Goal: Contribute content: Contribute content

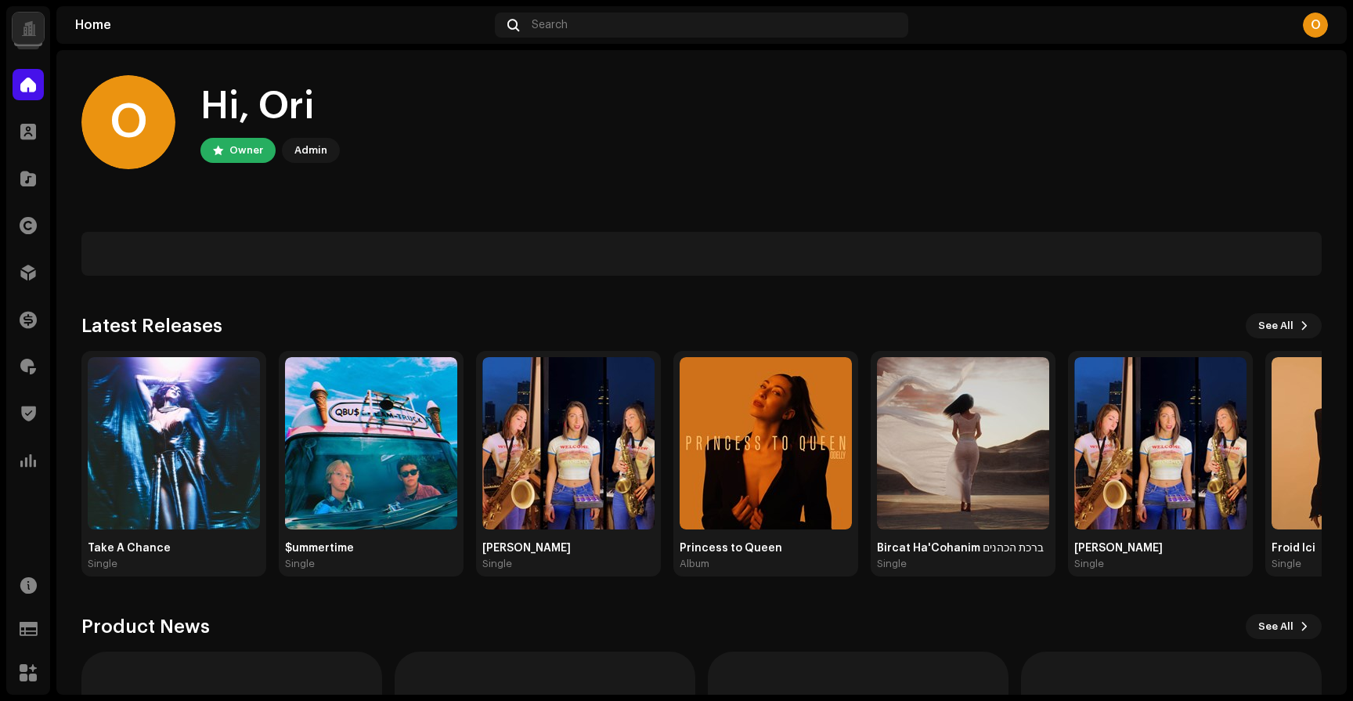
click at [25, 18] on div at bounding box center [28, 28] width 31 height 31
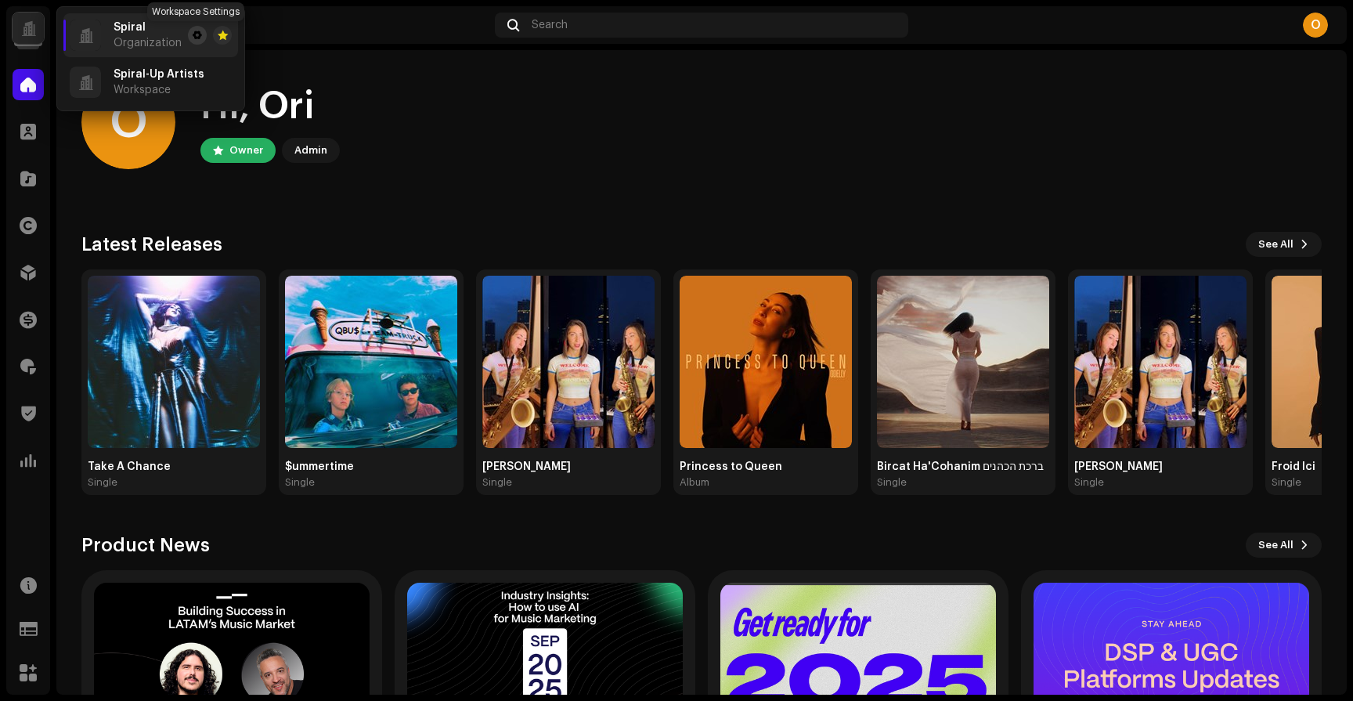
click at [198, 31] on span at bounding box center [197, 35] width 9 height 13
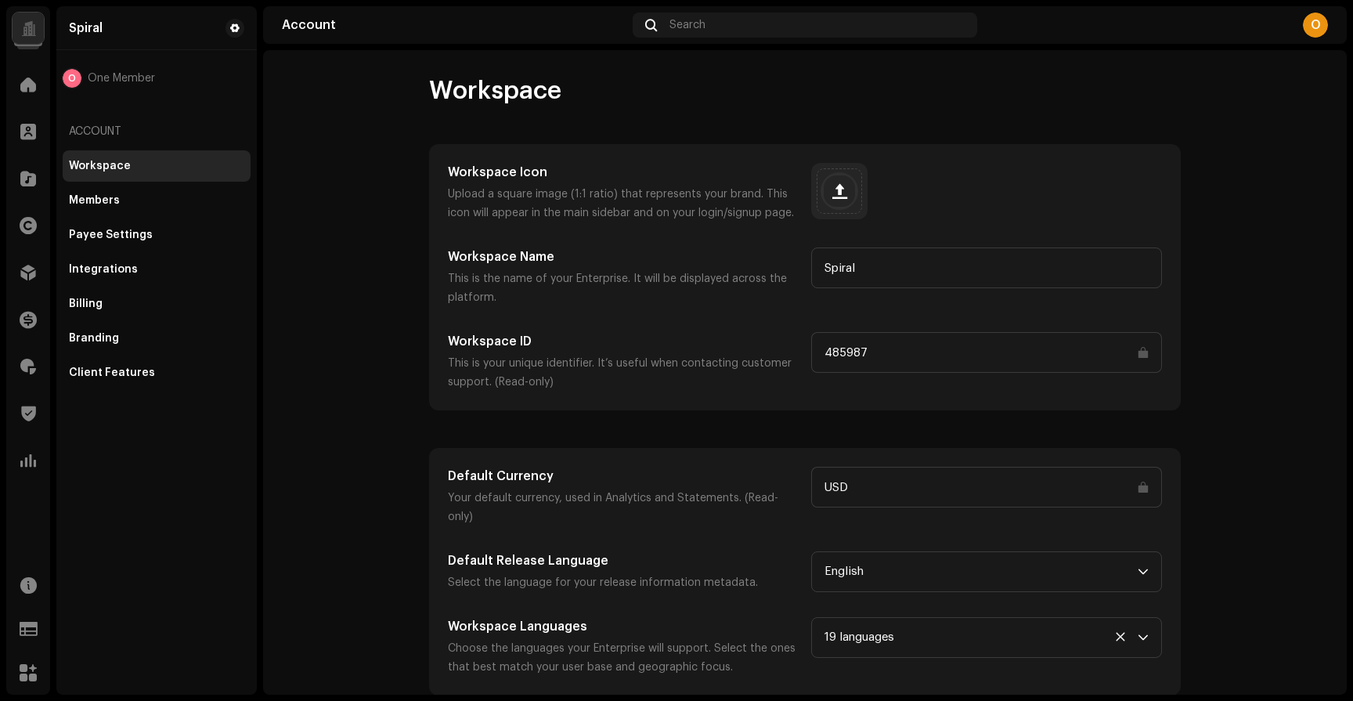
click at [1012, 360] on input "485987" at bounding box center [986, 352] width 351 height 41
click at [1004, 345] on input "485987" at bounding box center [986, 352] width 351 height 41
click at [24, 89] on span at bounding box center [28, 84] width 16 height 13
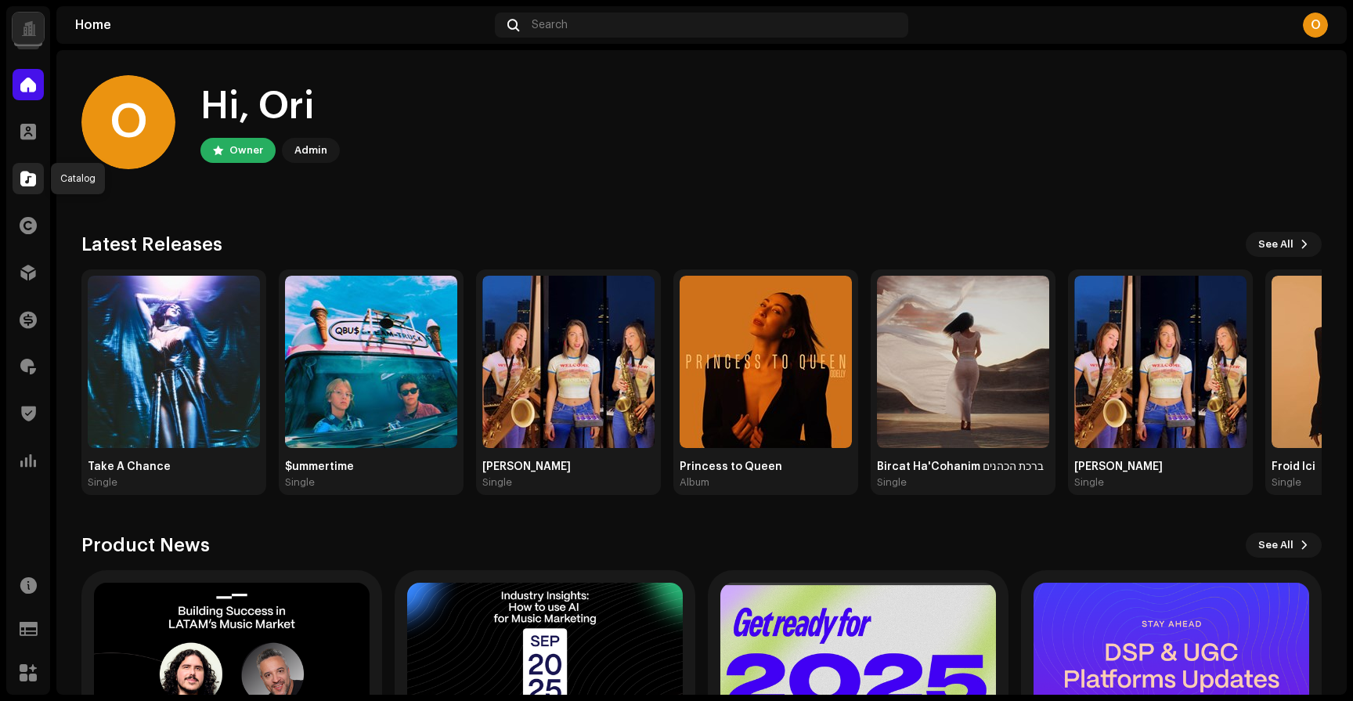
click at [31, 190] on div at bounding box center [28, 178] width 31 height 31
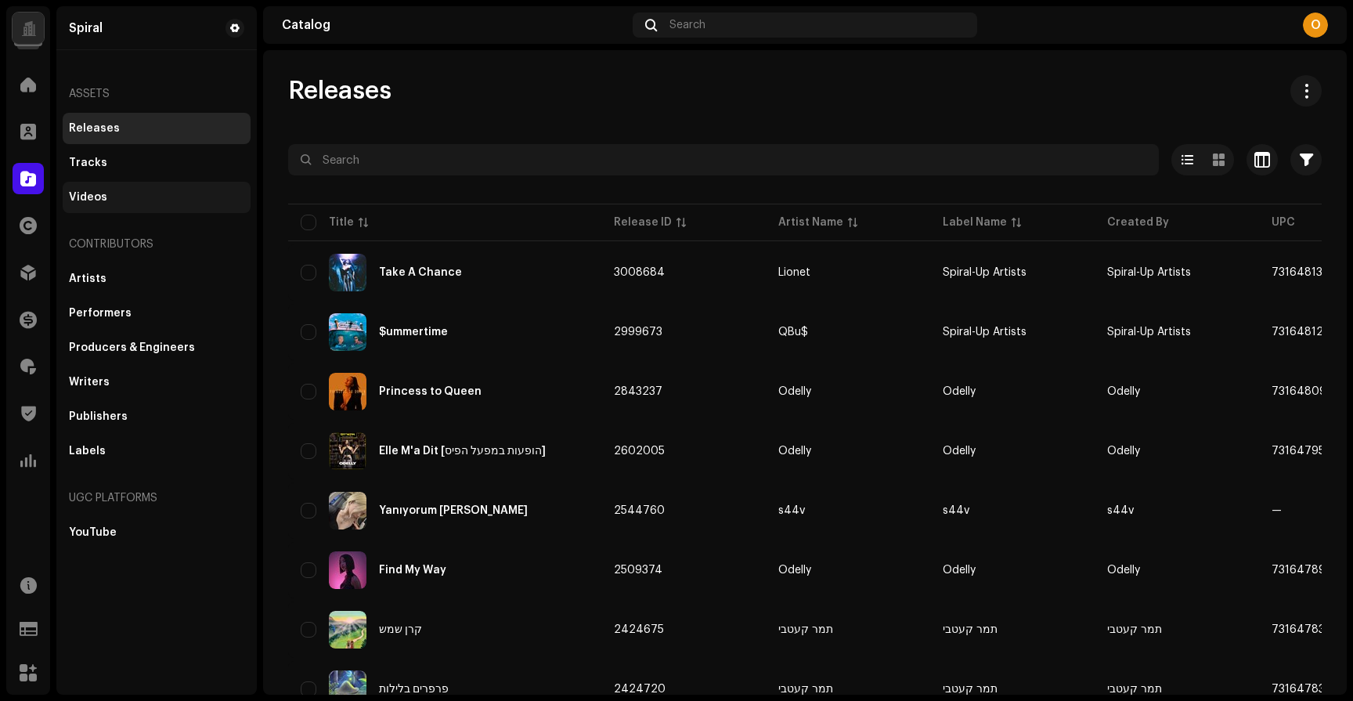
click at [110, 201] on div "Videos" at bounding box center [156, 197] width 175 height 13
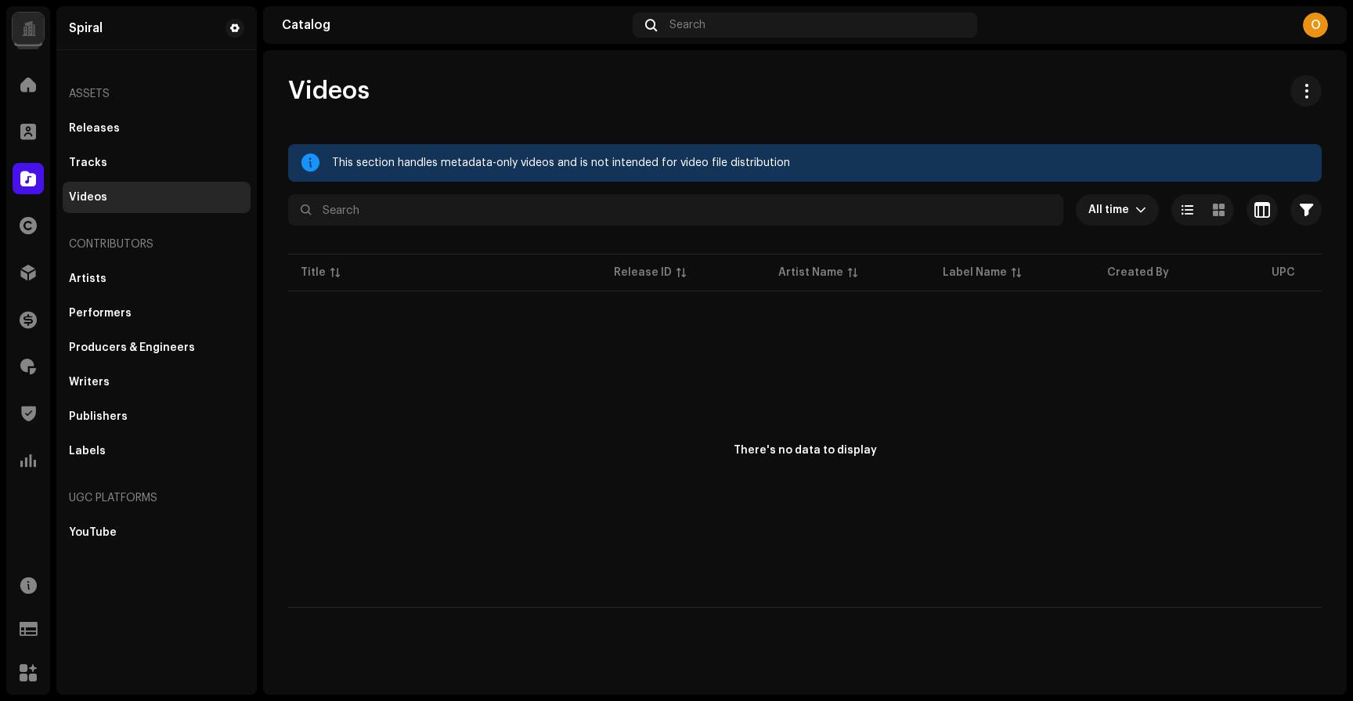
click at [16, 35] on div at bounding box center [28, 28] width 31 height 31
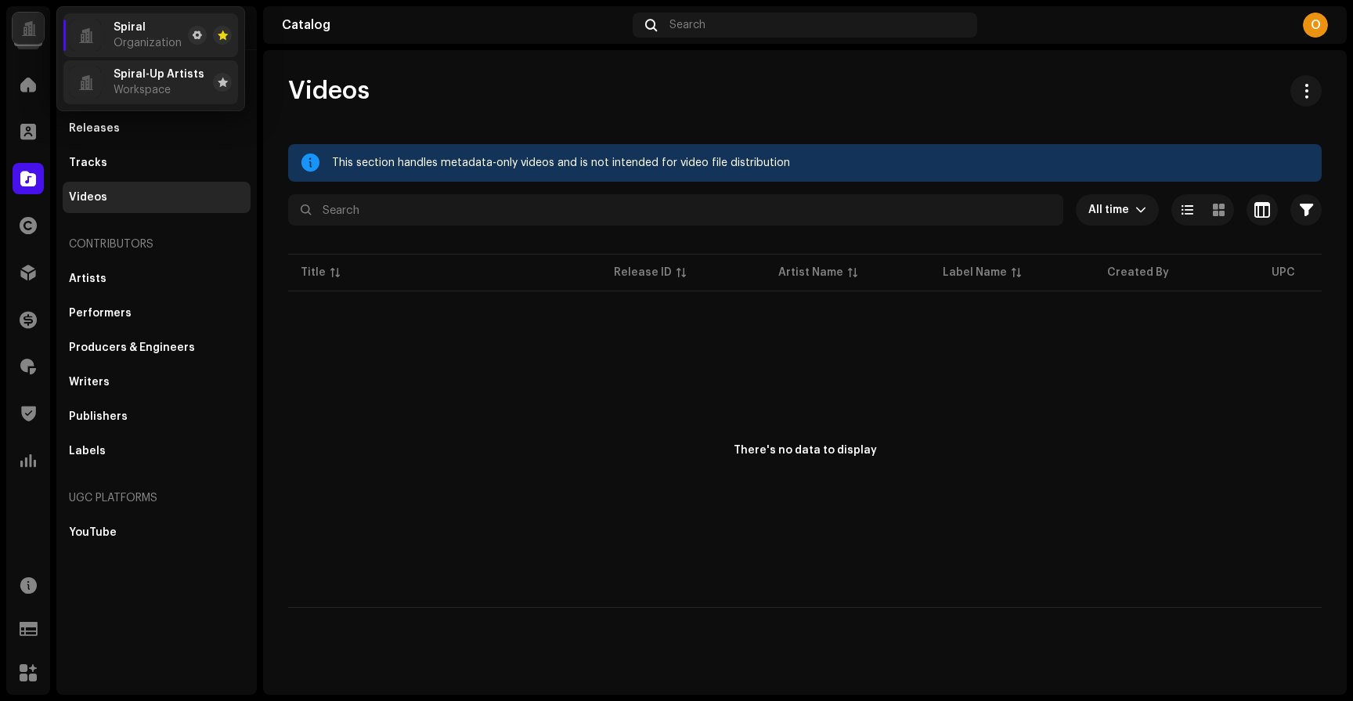
click at [114, 79] on span "Spiral-Up Artists" at bounding box center [159, 74] width 91 height 13
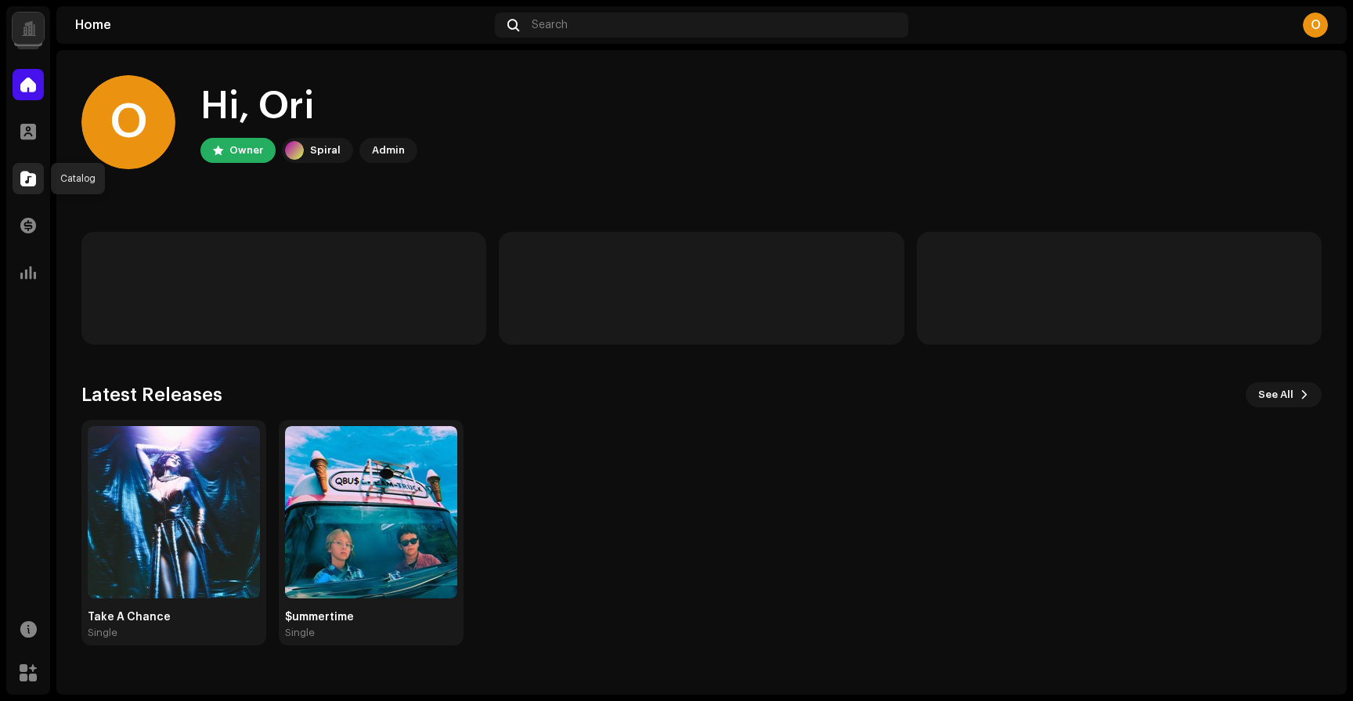
click at [31, 179] on span at bounding box center [28, 178] width 16 height 13
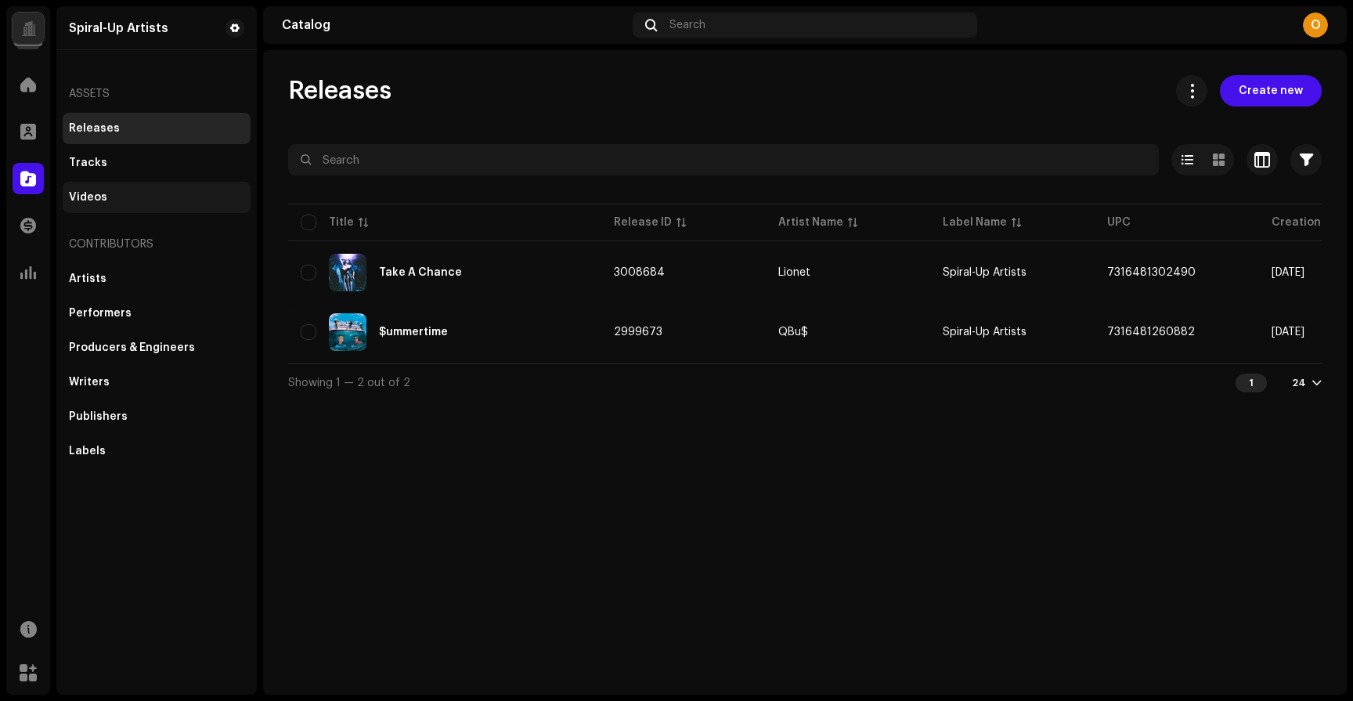
click at [114, 182] on div "Videos" at bounding box center [157, 197] width 188 height 31
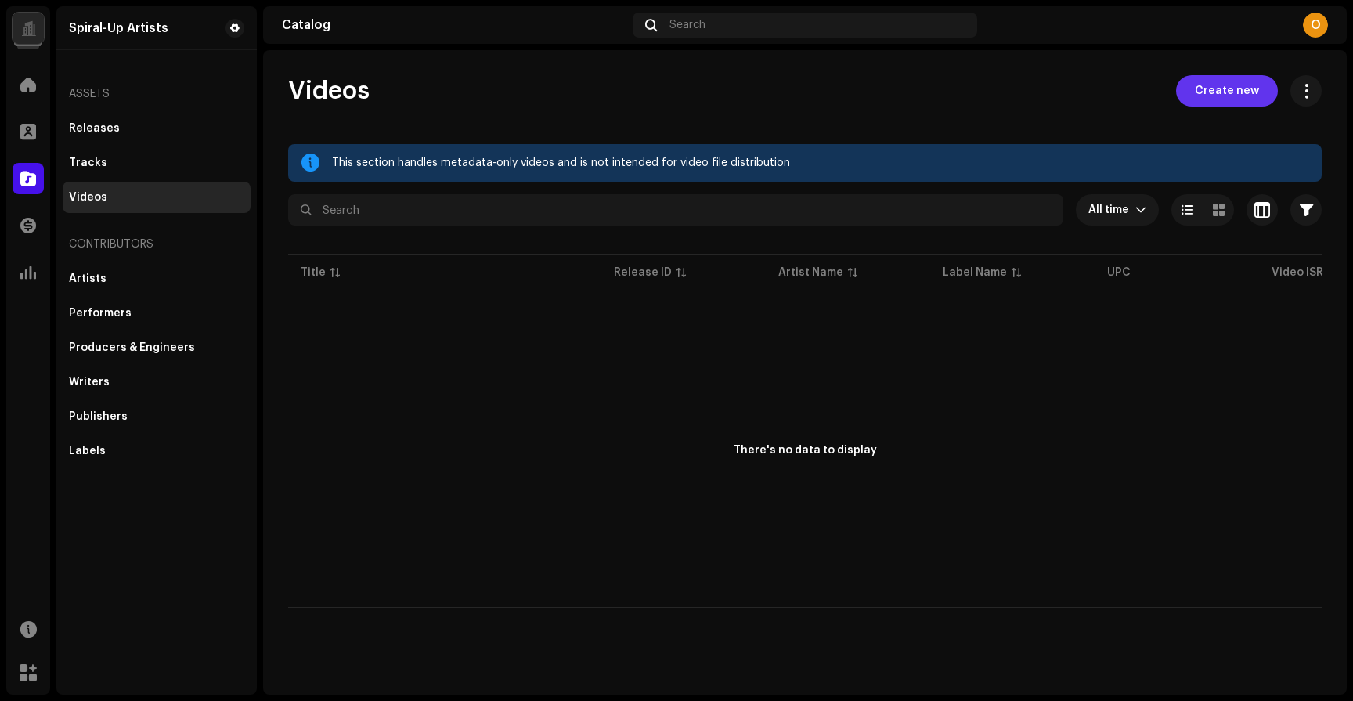
click at [1205, 96] on span "Create new" at bounding box center [1227, 90] width 64 height 31
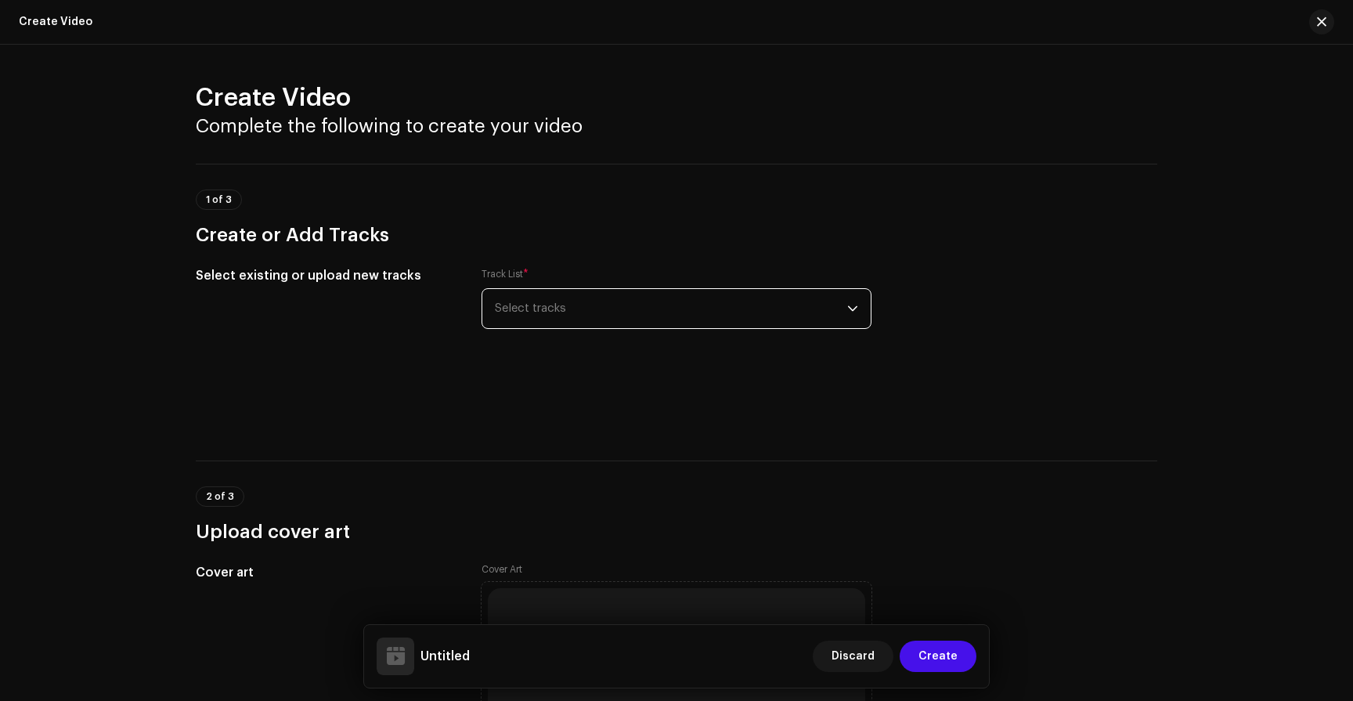
click at [558, 314] on span "Select tracks" at bounding box center [671, 308] width 352 height 39
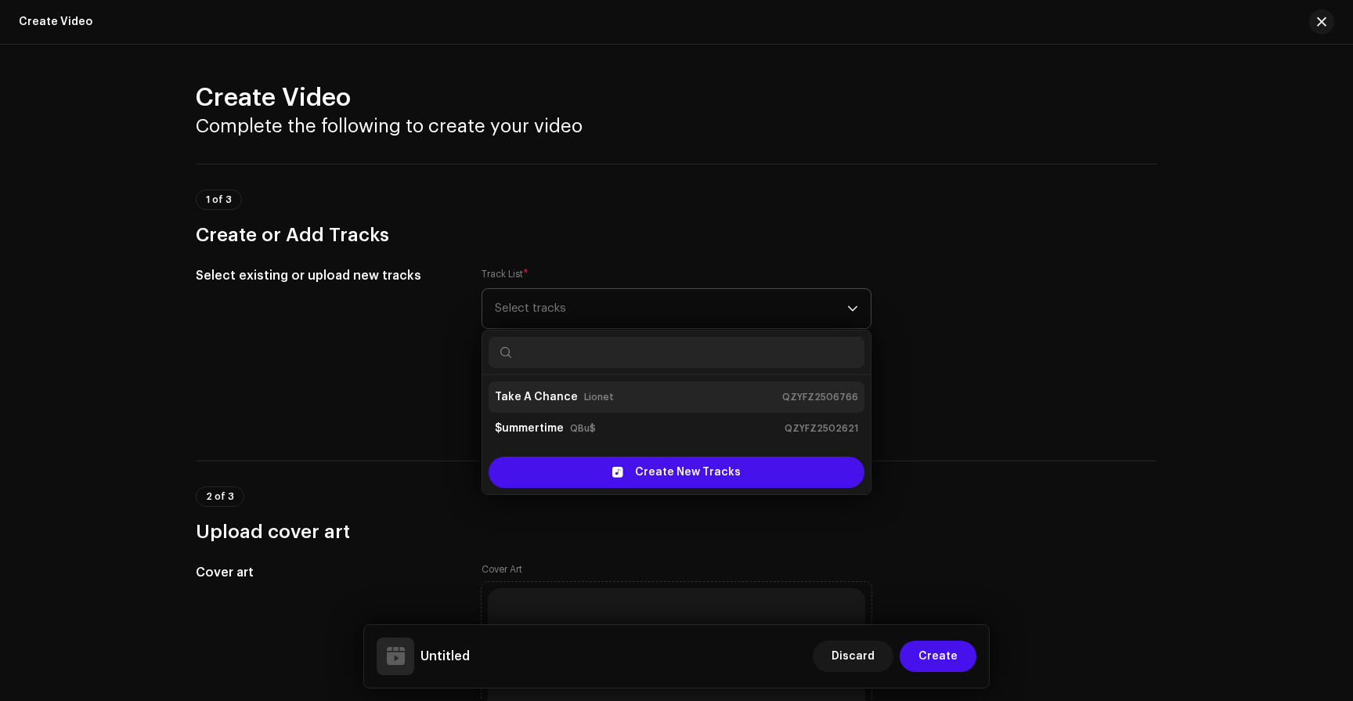
click at [573, 396] on div "Take A Chance Lionet QZYFZ2506766" at bounding box center [676, 397] width 363 height 25
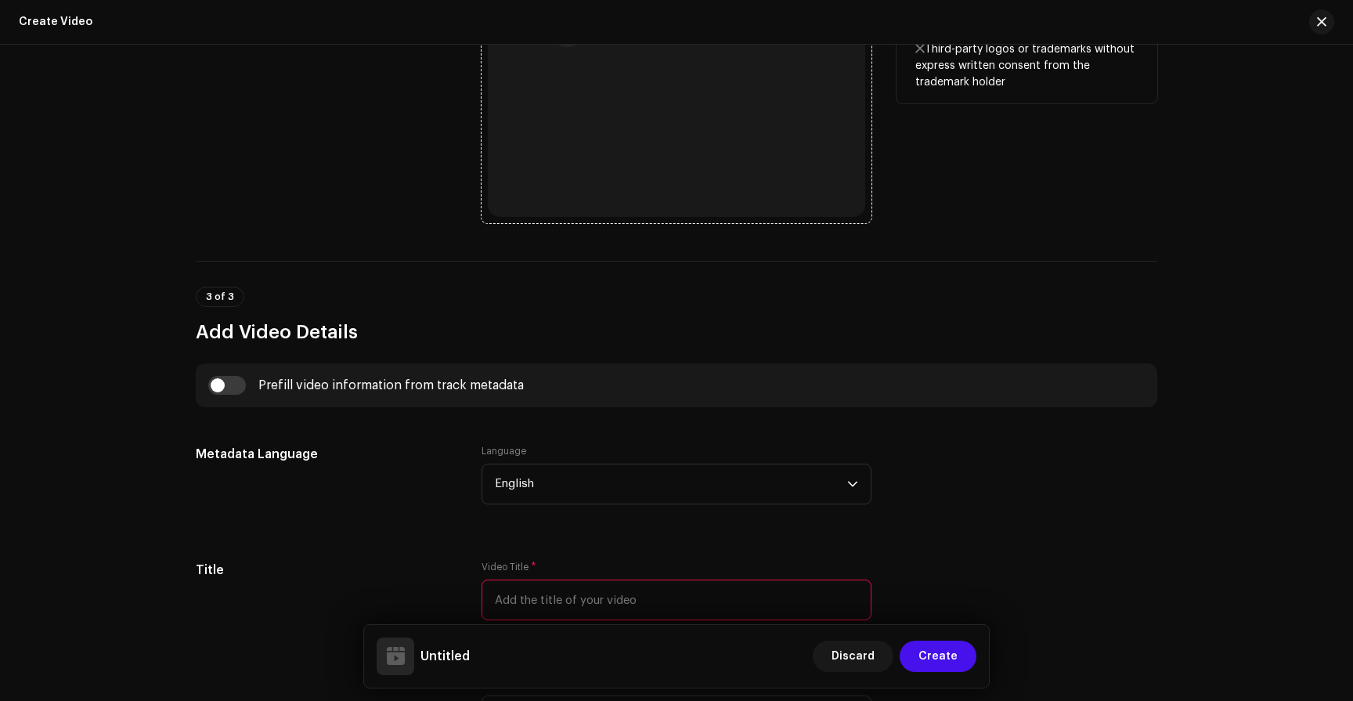
scroll to position [907, 0]
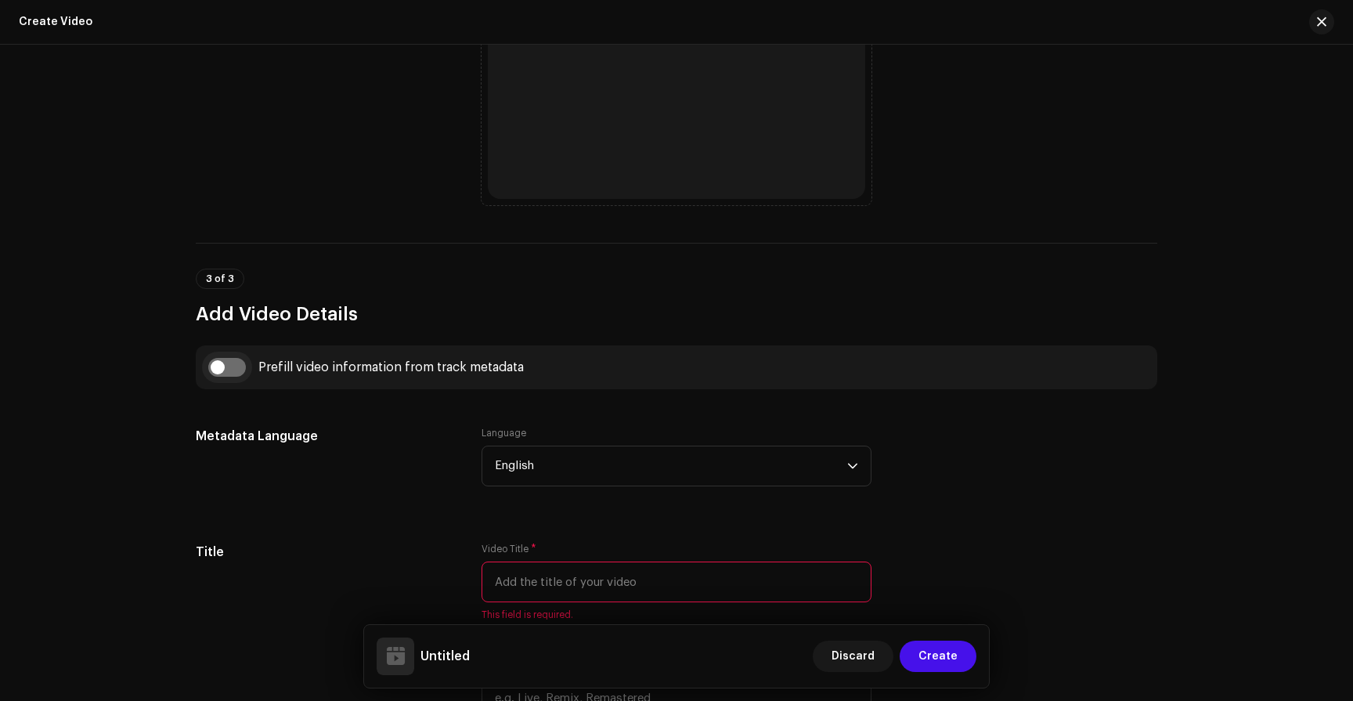
click at [232, 367] on input "checkbox" at bounding box center [227, 367] width 38 height 19
checkbox input "true"
type input "Take A Chance"
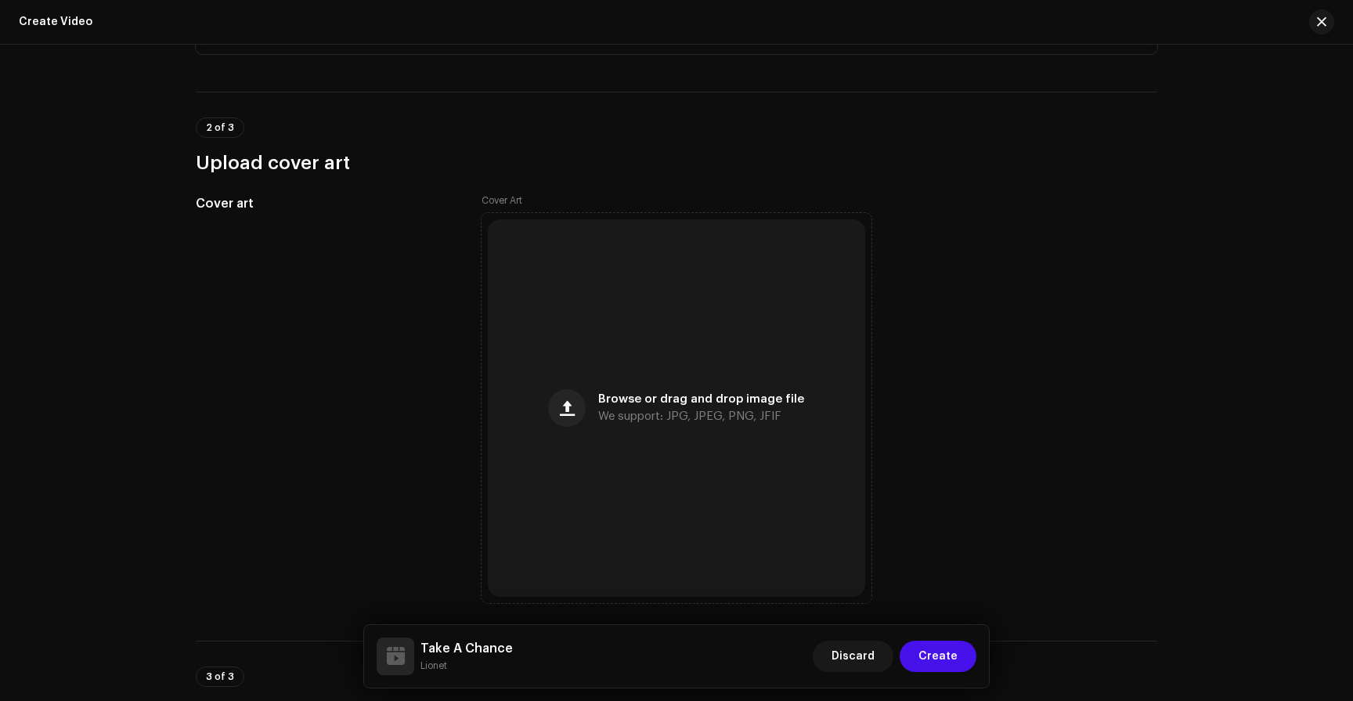
scroll to position [515, 0]
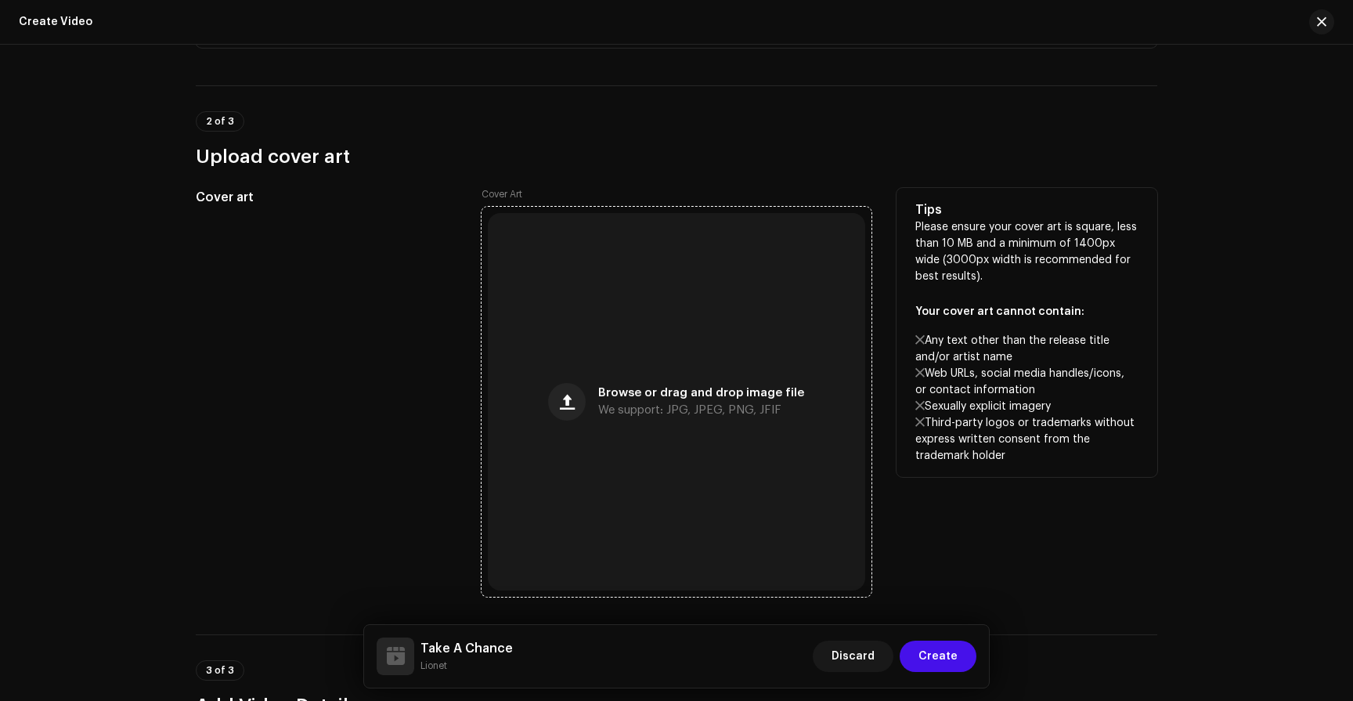
click at [696, 392] on span "Browse or drag and drop image file" at bounding box center [701, 393] width 206 height 11
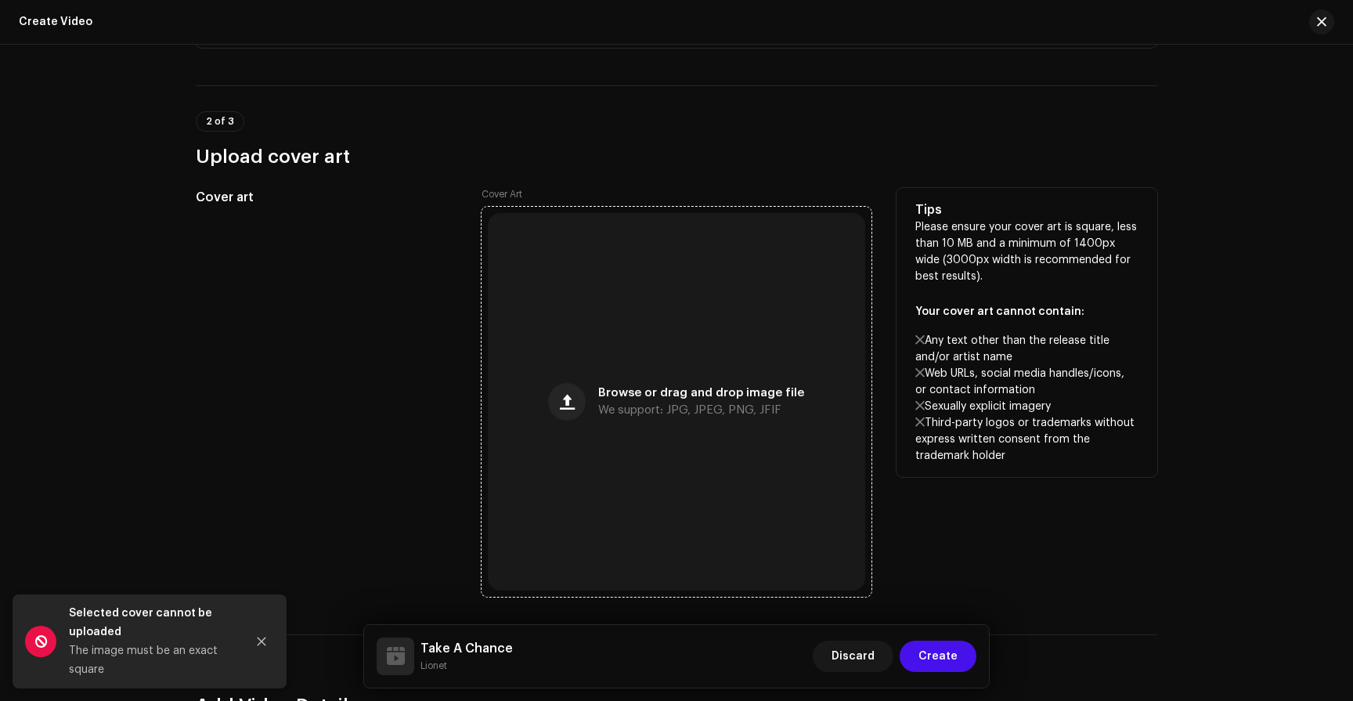
click at [611, 424] on div "Browse or drag and drop image file We support: JPG, JPEG, PNG, JFIF" at bounding box center [677, 402] width 378 height 378
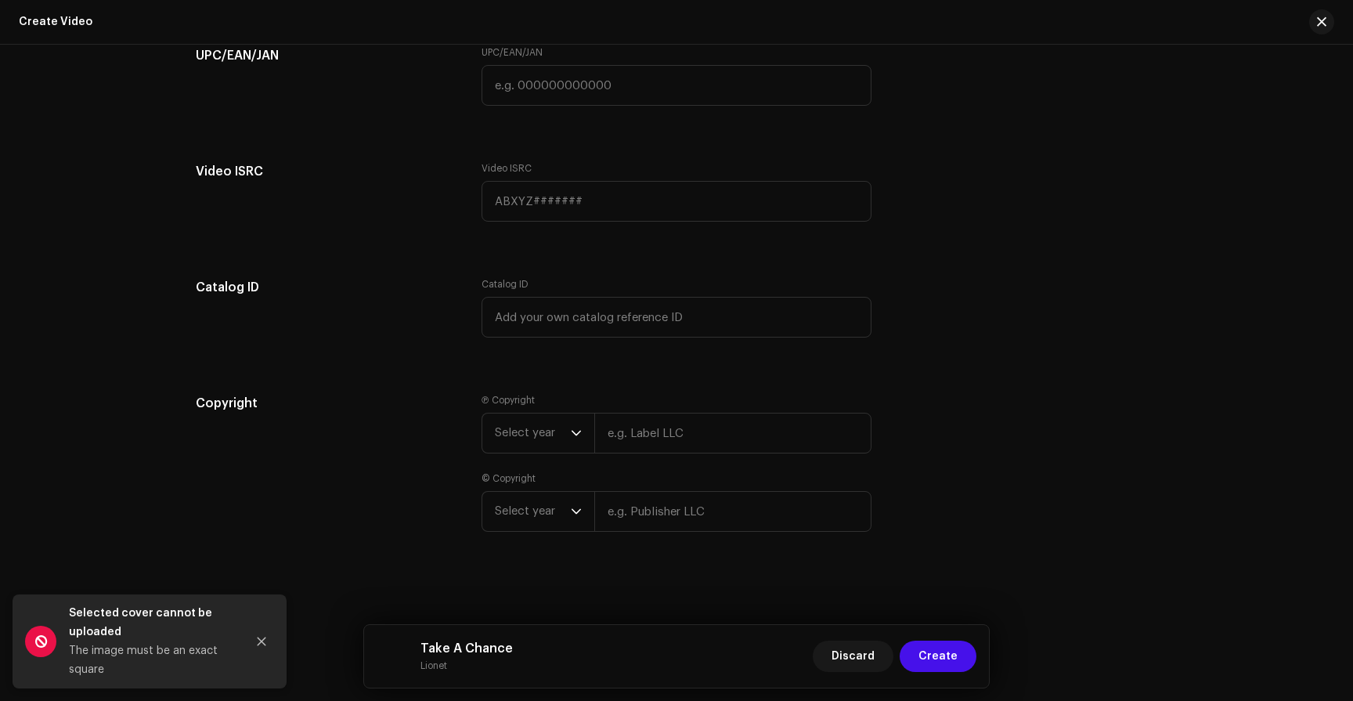
scroll to position [2685, 0]
click at [710, 434] on input "text" at bounding box center [732, 433] width 277 height 41
type input "Spiral-Up Artists - Lionet"
click at [713, 514] on input "text" at bounding box center [732, 511] width 277 height 41
type input "Spiral-Up Artists - Lionet"
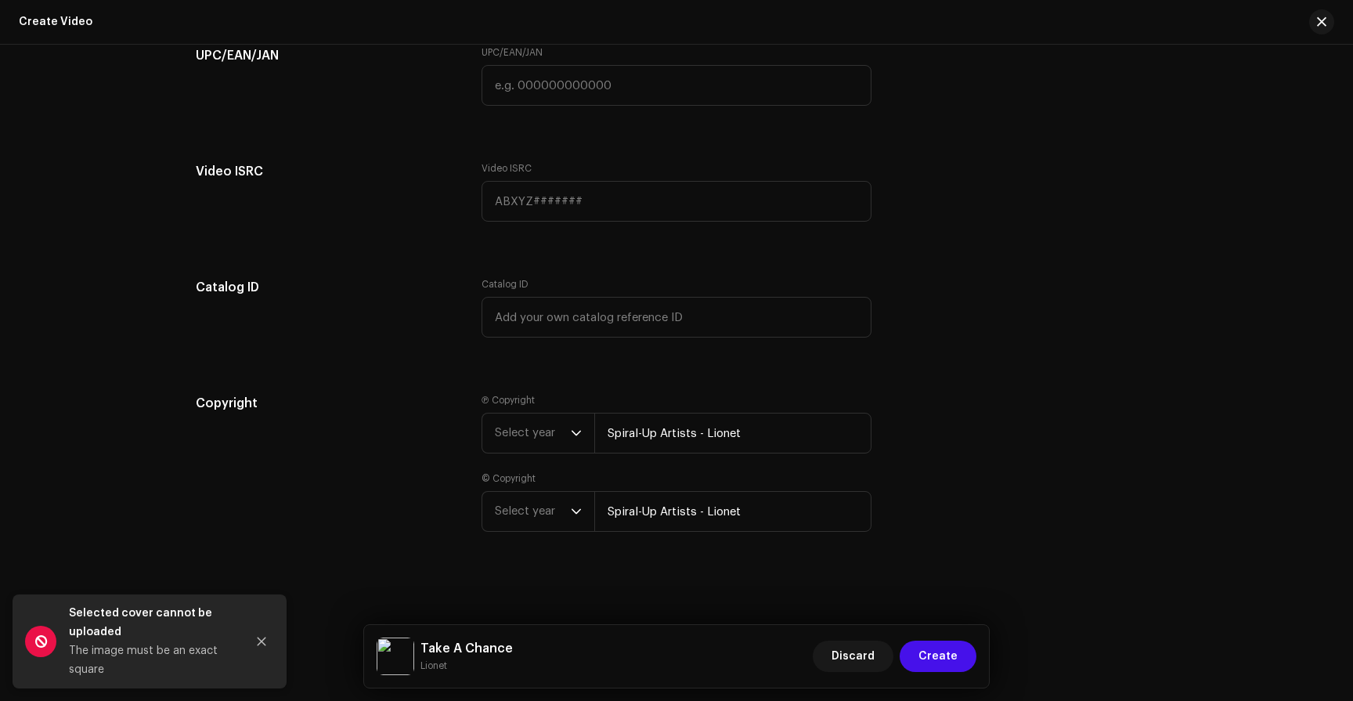
click at [729, 576] on div "Create Video Complete the following to create your video 1 of 3 Create or Add T…" at bounding box center [676, 373] width 1353 height 656
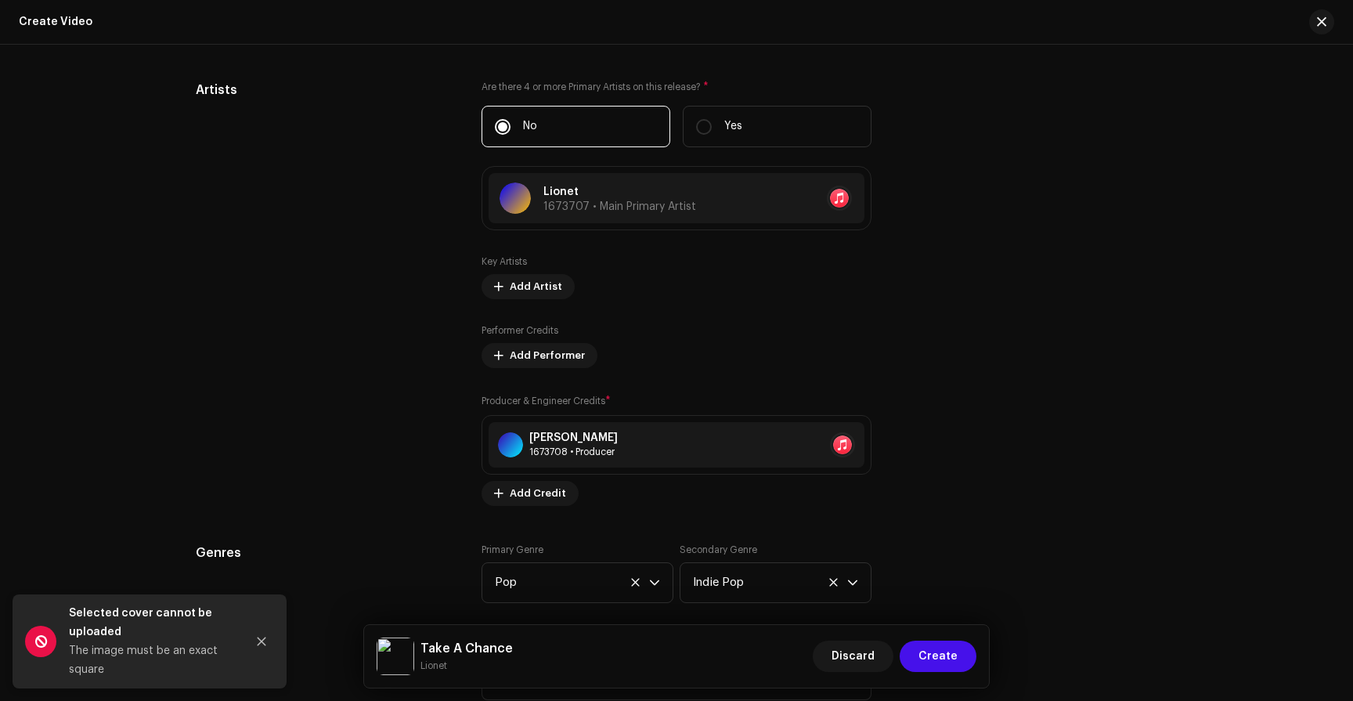
scroll to position [1702, 0]
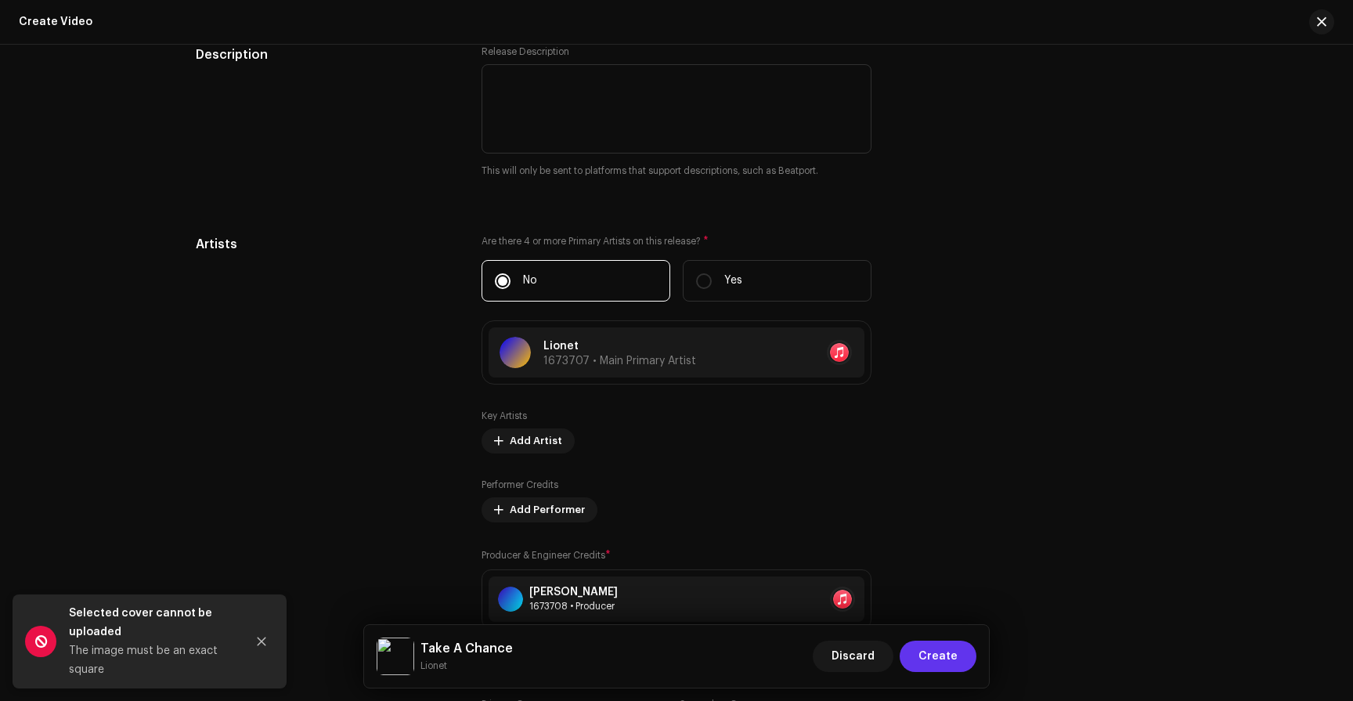
click at [957, 666] on span "Create" at bounding box center [938, 656] width 39 height 31
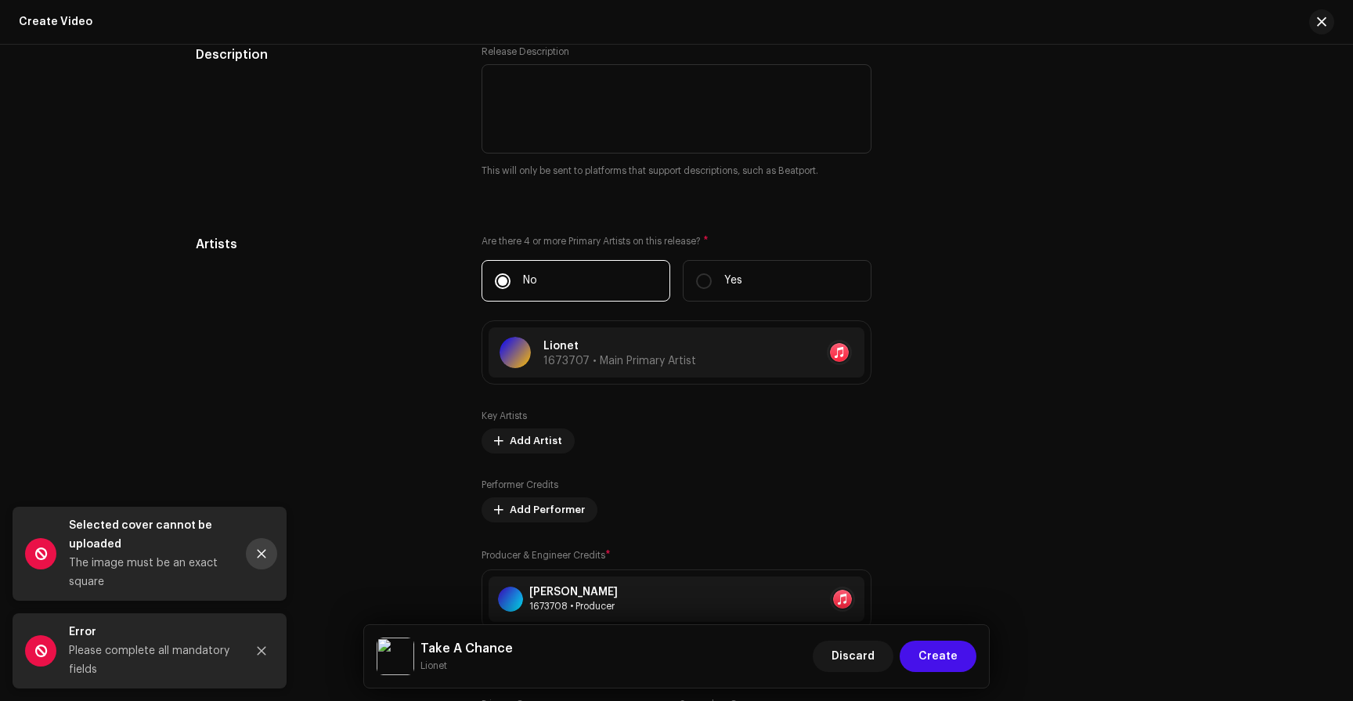
click at [273, 562] on button "Close" at bounding box center [261, 553] width 31 height 31
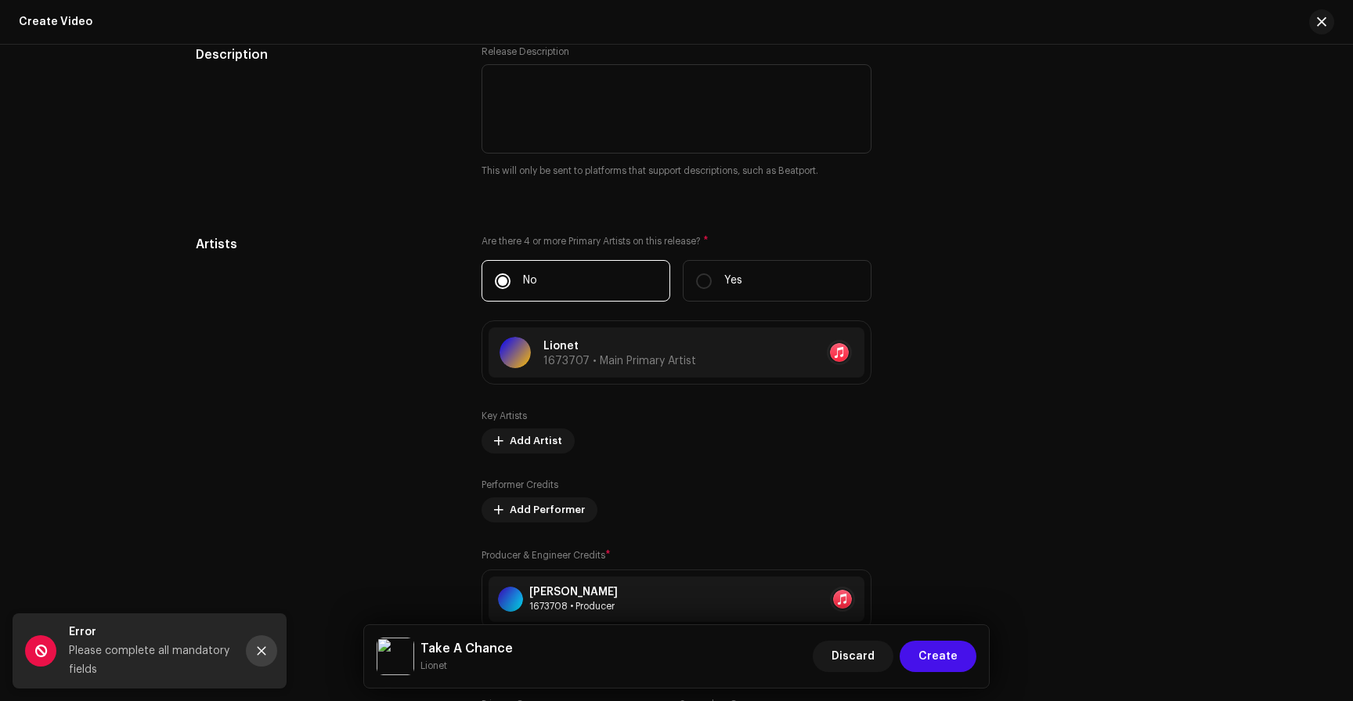
click at [263, 642] on button "Close" at bounding box center [261, 650] width 31 height 31
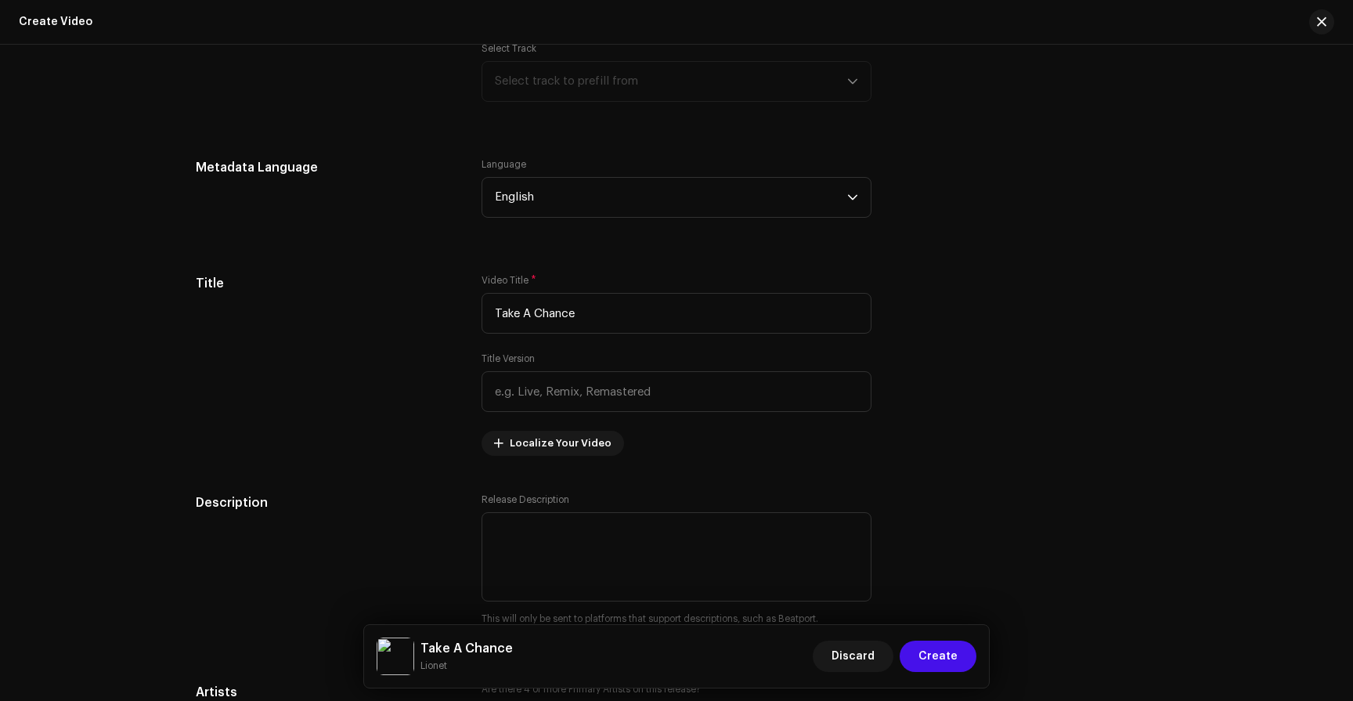
scroll to position [2056, 0]
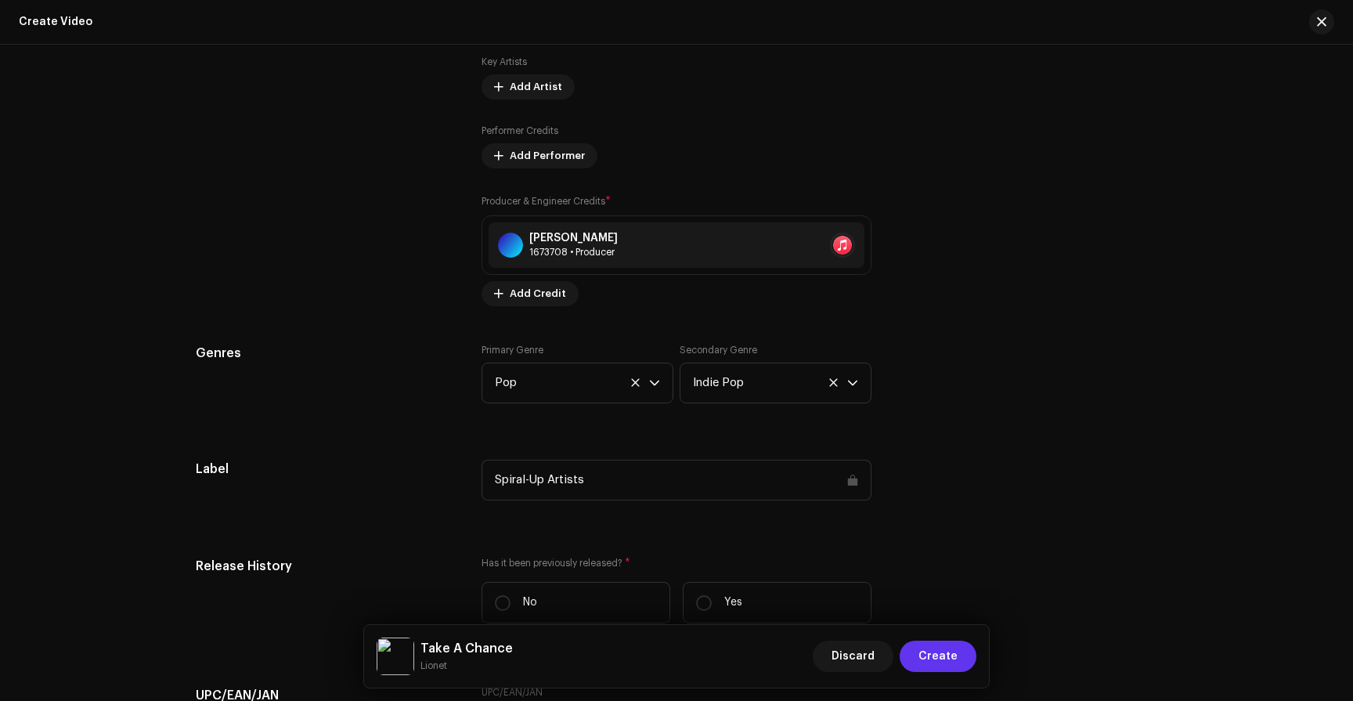
click at [953, 649] on span "Create" at bounding box center [938, 656] width 39 height 31
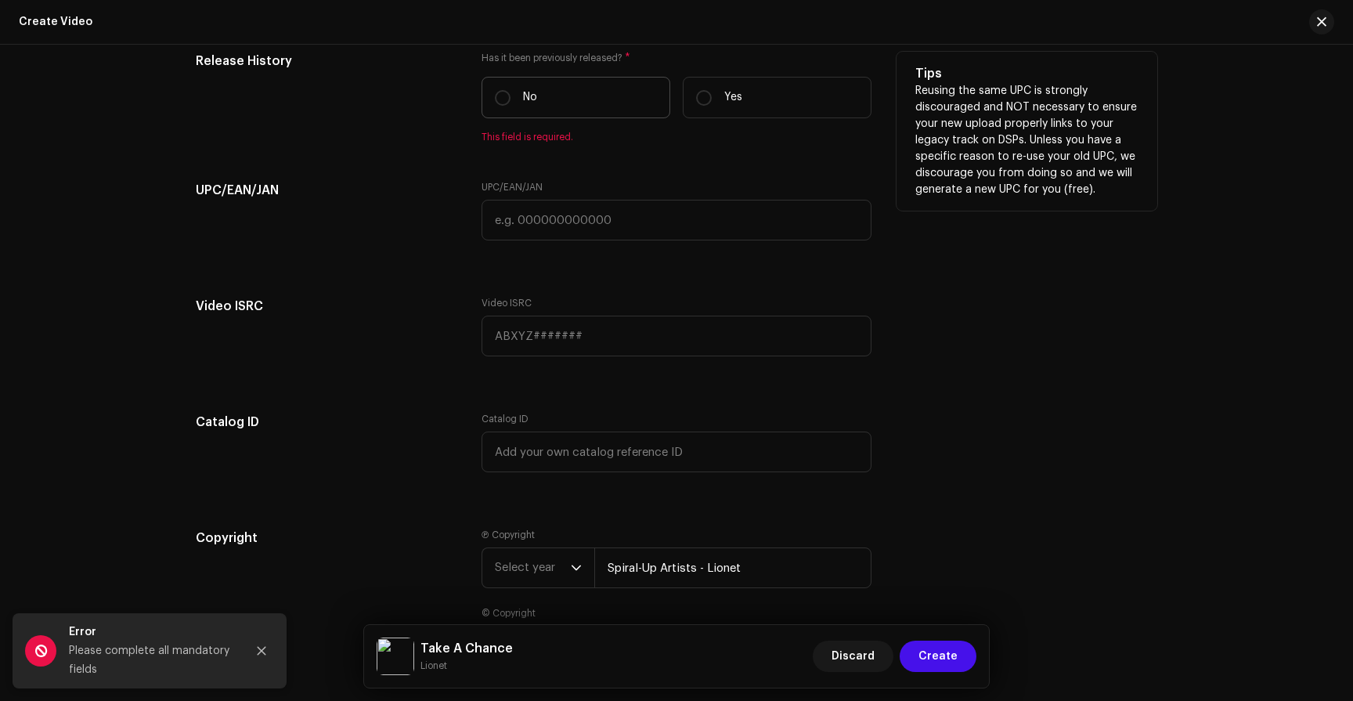
scroll to position [2513, 0]
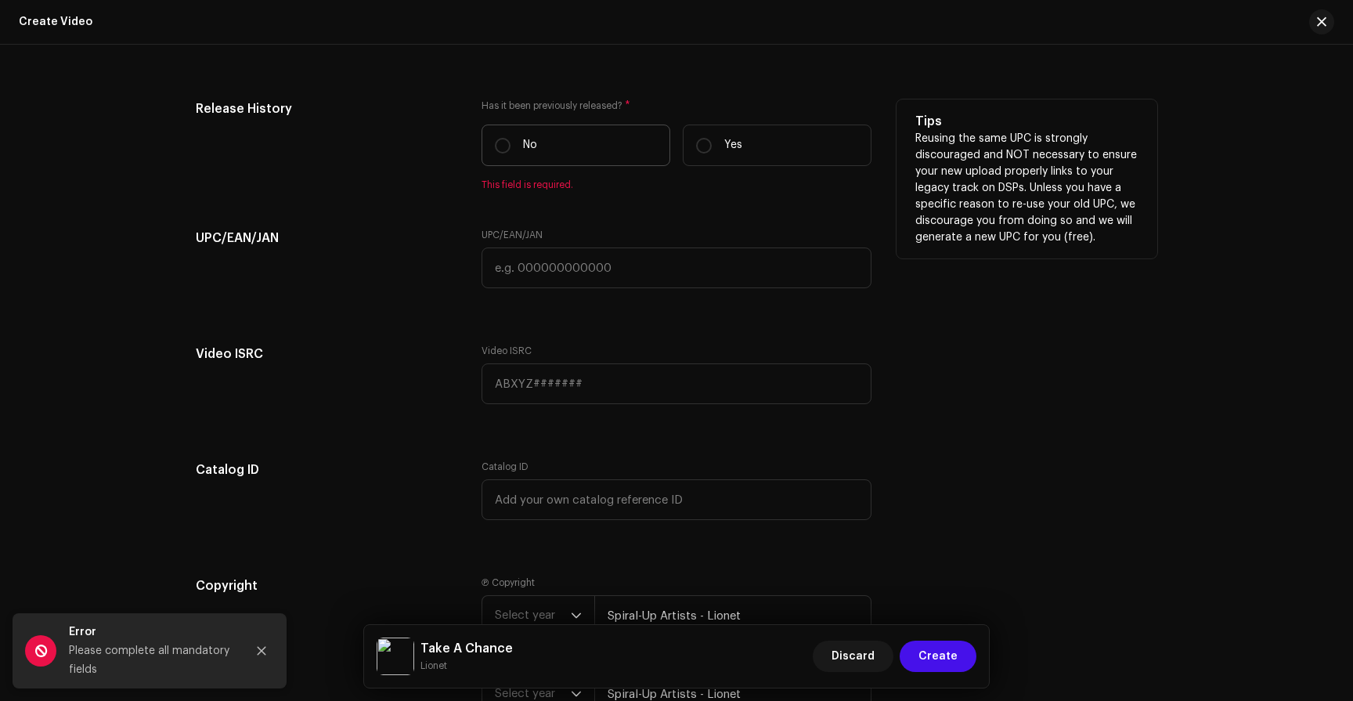
click at [533, 143] on p "No" at bounding box center [530, 145] width 14 height 16
click at [511, 143] on input "No" at bounding box center [503, 146] width 16 height 16
radio input "true"
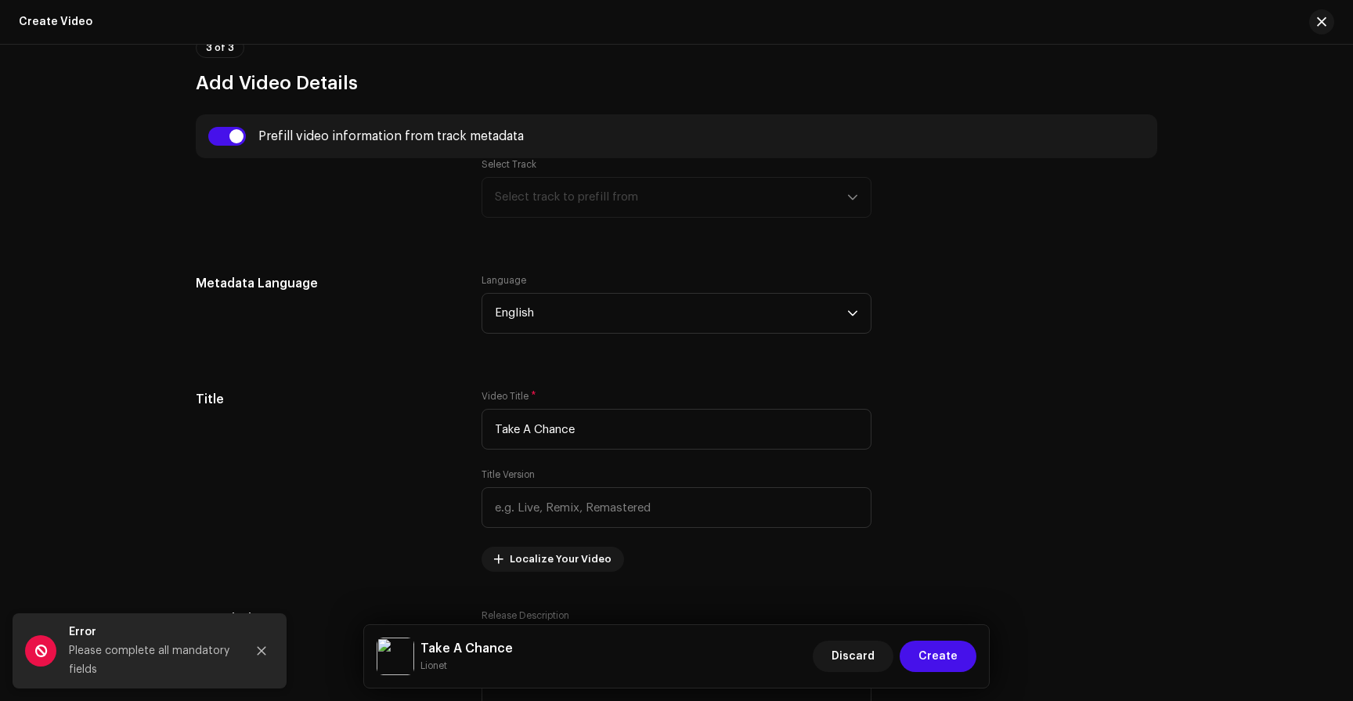
scroll to position [1115, 0]
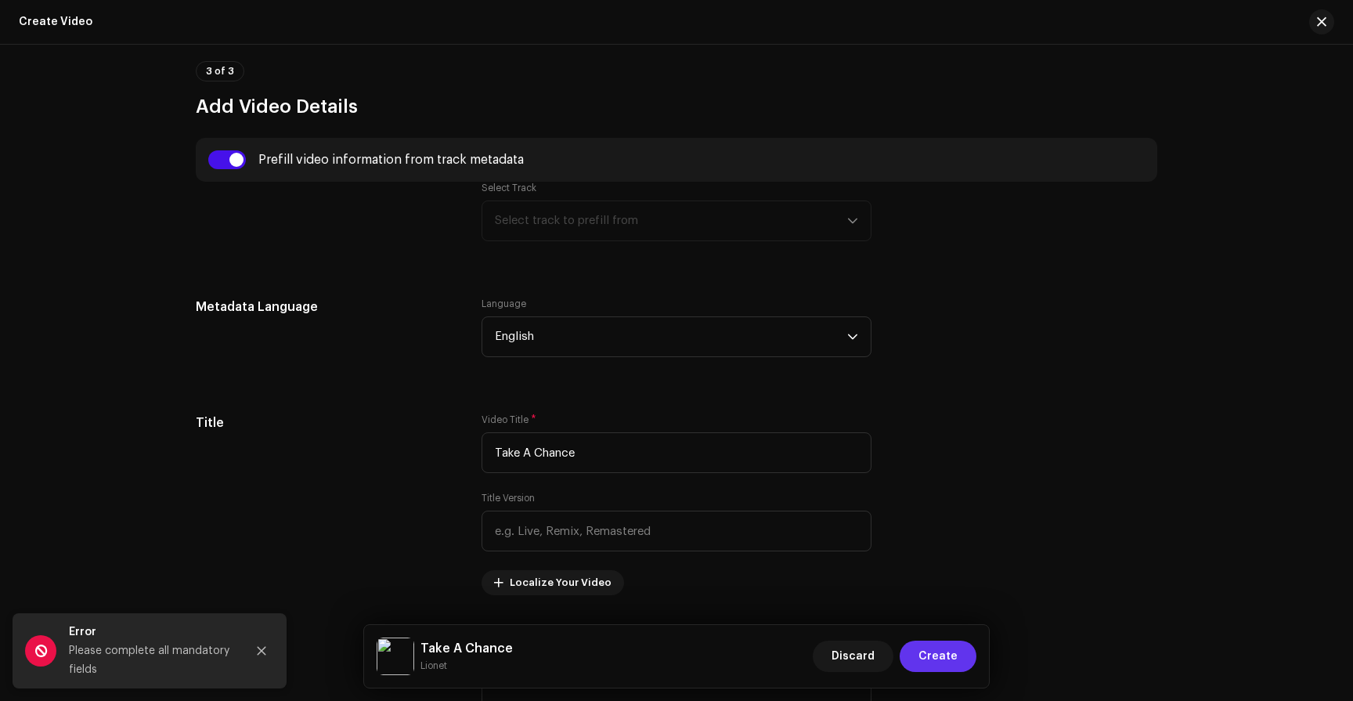
click at [957, 647] on span "Create" at bounding box center [938, 656] width 39 height 31
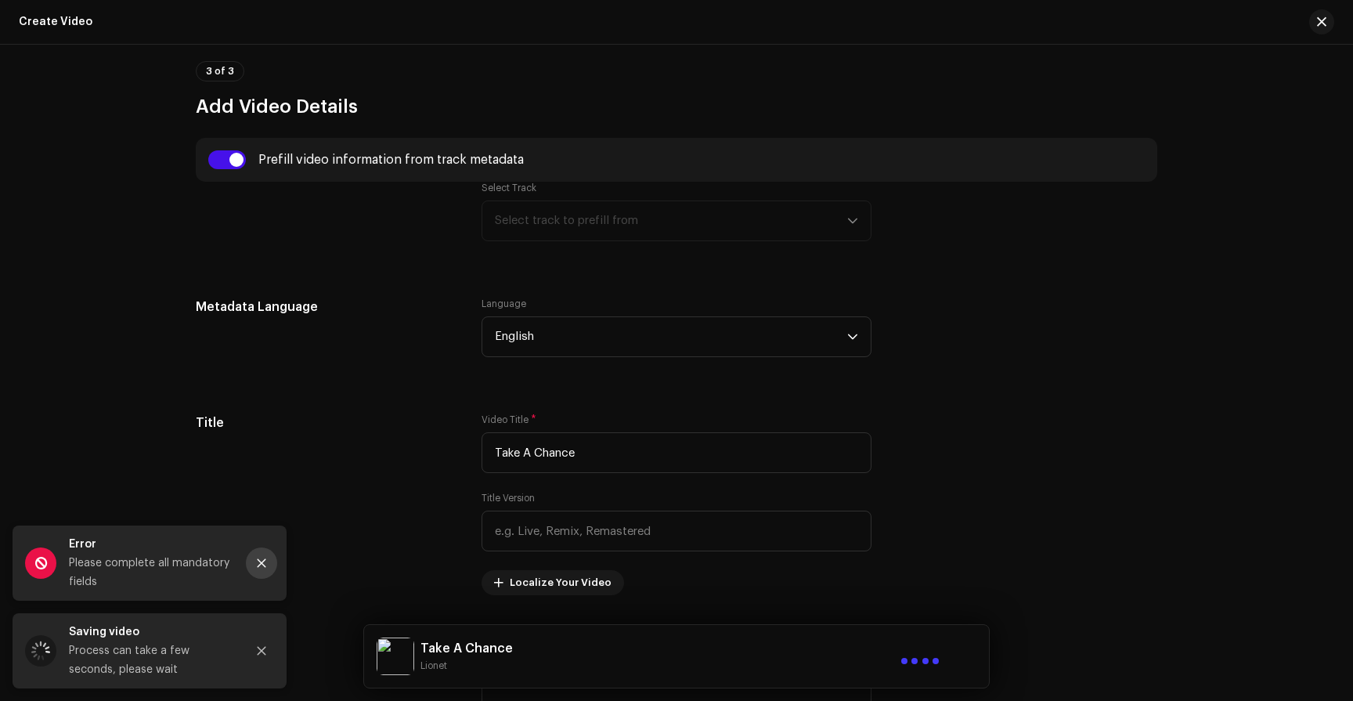
click at [255, 560] on button "Close" at bounding box center [261, 562] width 31 height 31
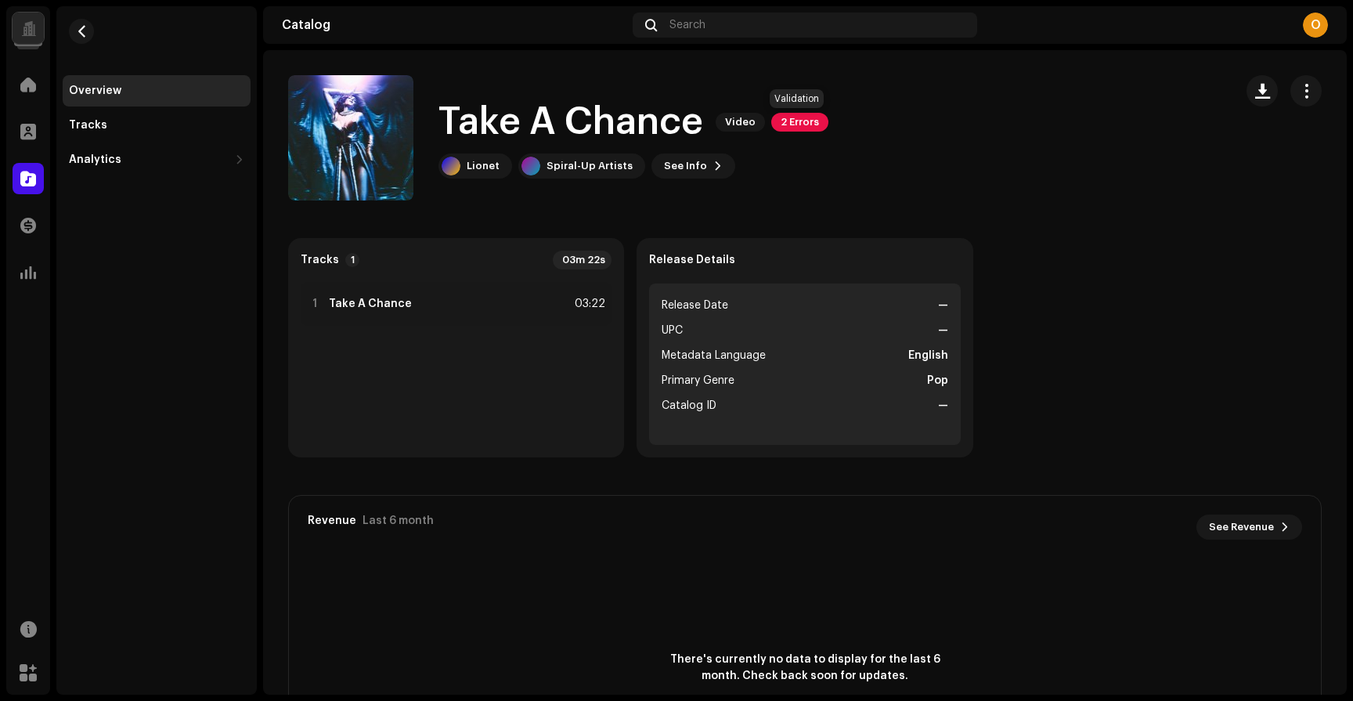
click at [801, 119] on span "2 Errors" at bounding box center [800, 122] width 57 height 19
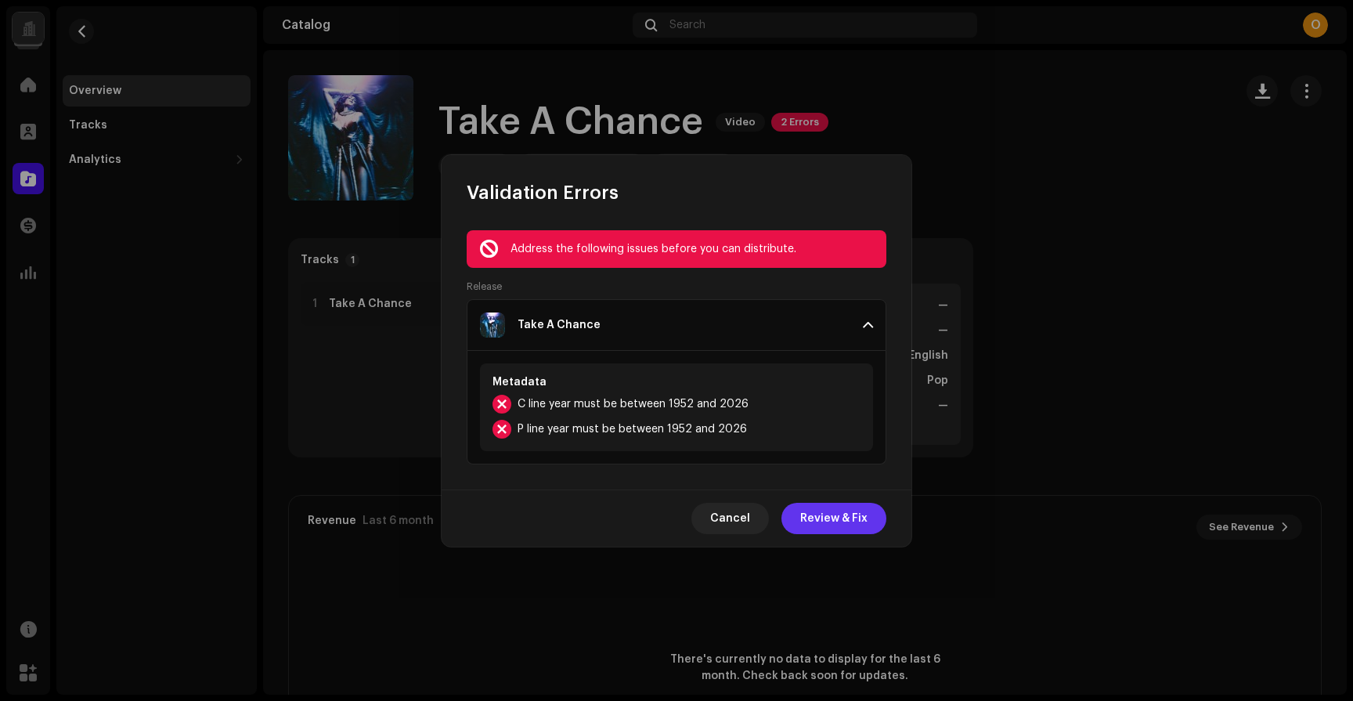
click at [818, 517] on span "Review & Fix" at bounding box center [833, 518] width 67 height 31
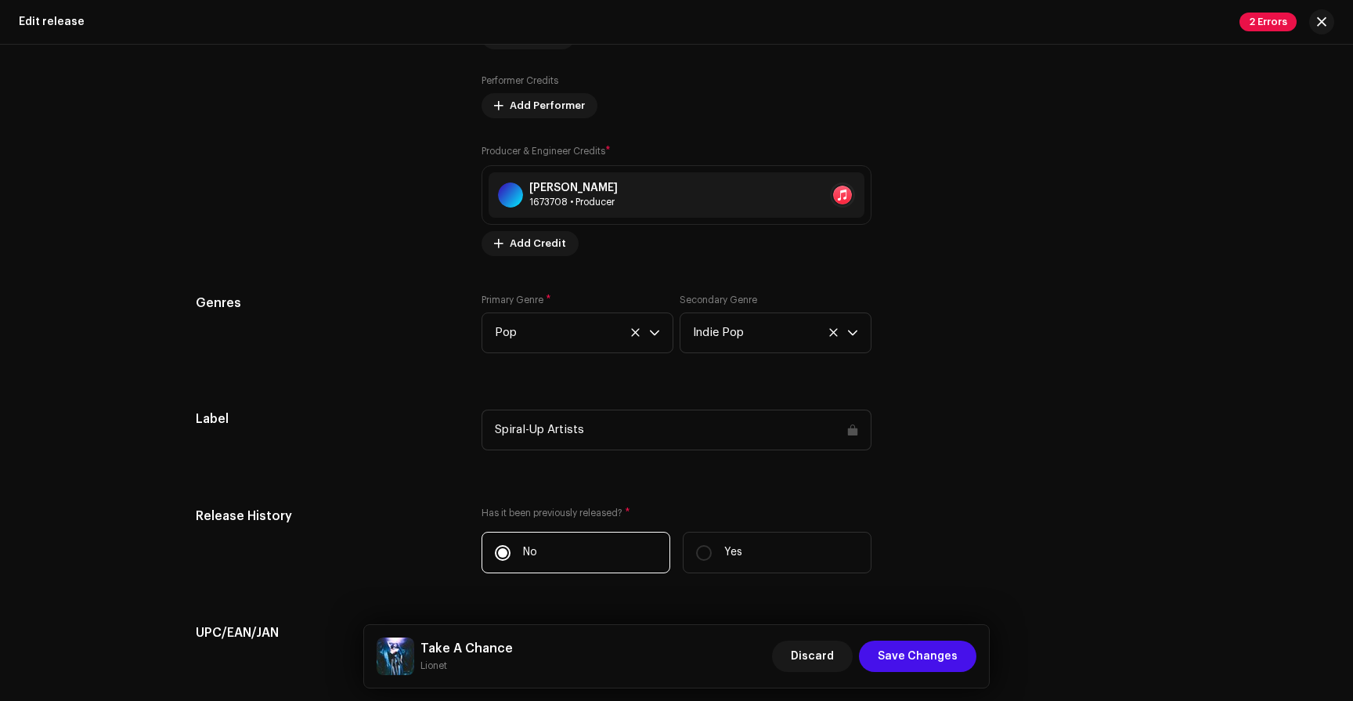
scroll to position [2384, 0]
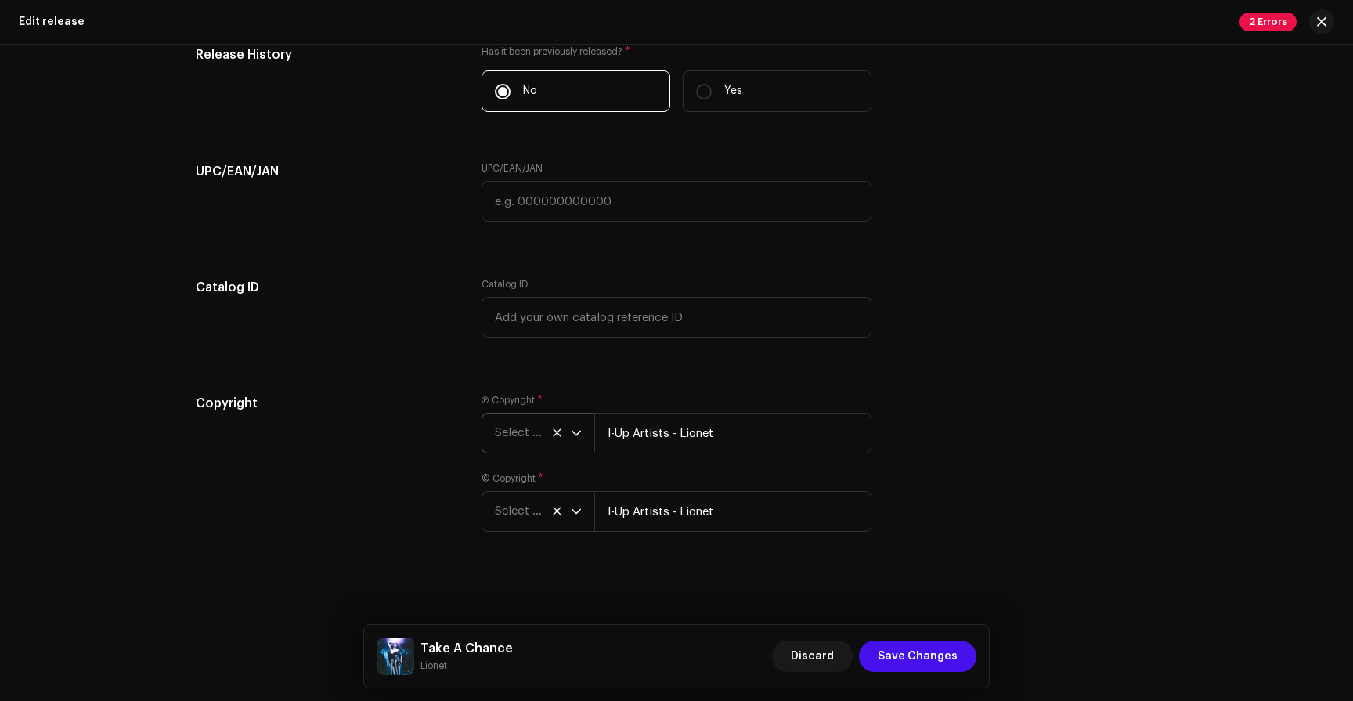
click at [561, 432] on span "Select year" at bounding box center [533, 433] width 76 height 39
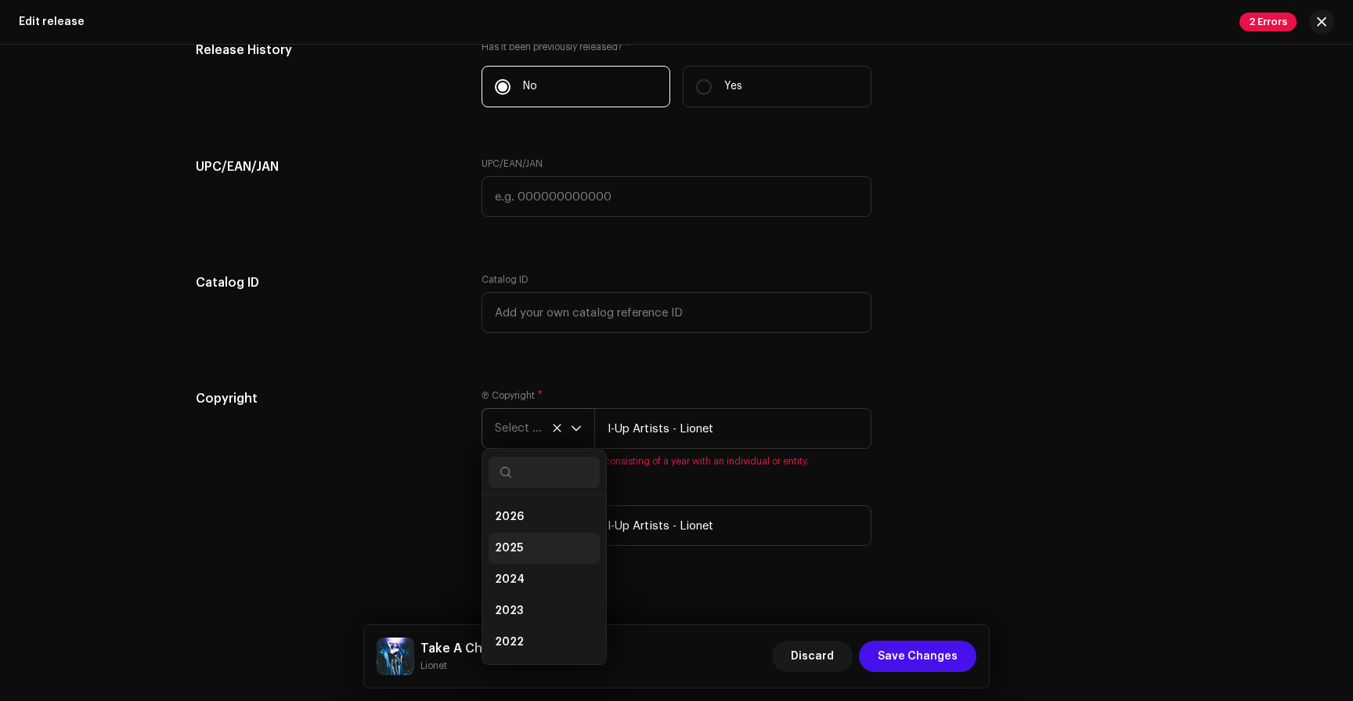
click at [540, 550] on li "2025" at bounding box center [544, 548] width 111 height 31
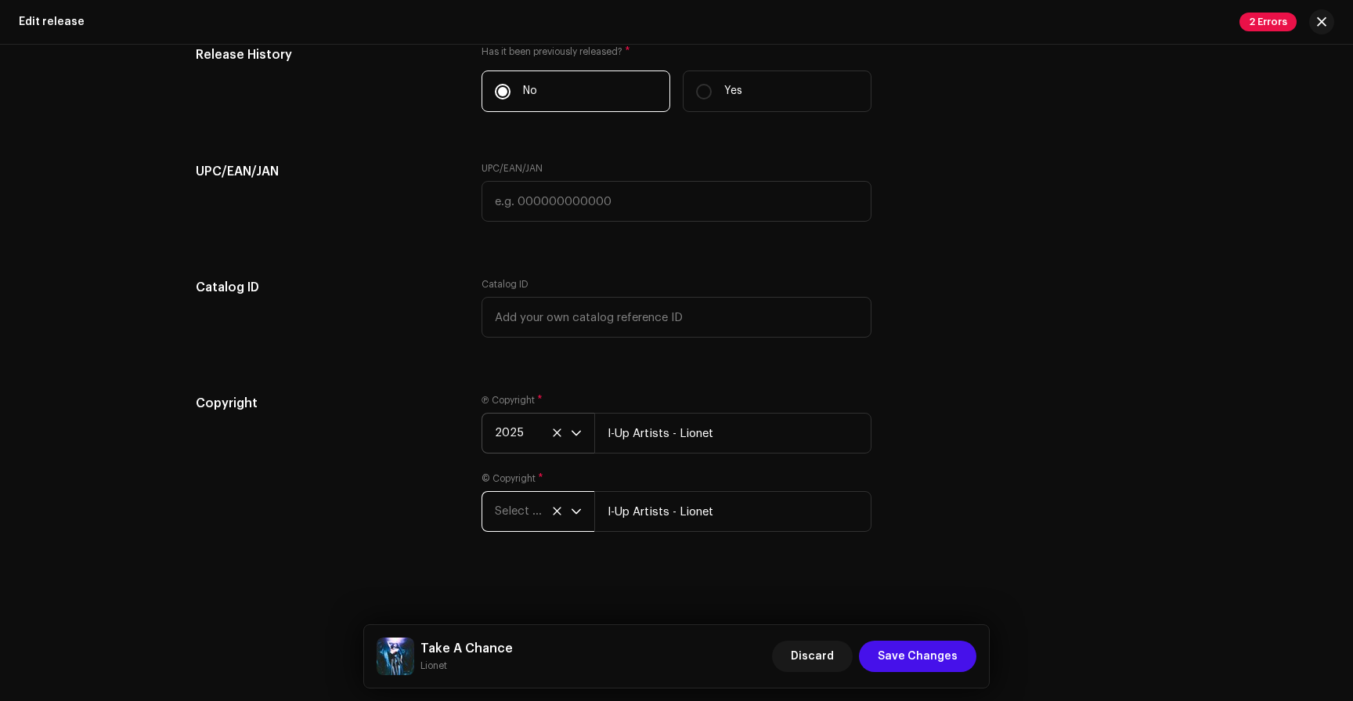
click at [545, 523] on span "Select year" at bounding box center [533, 511] width 76 height 39
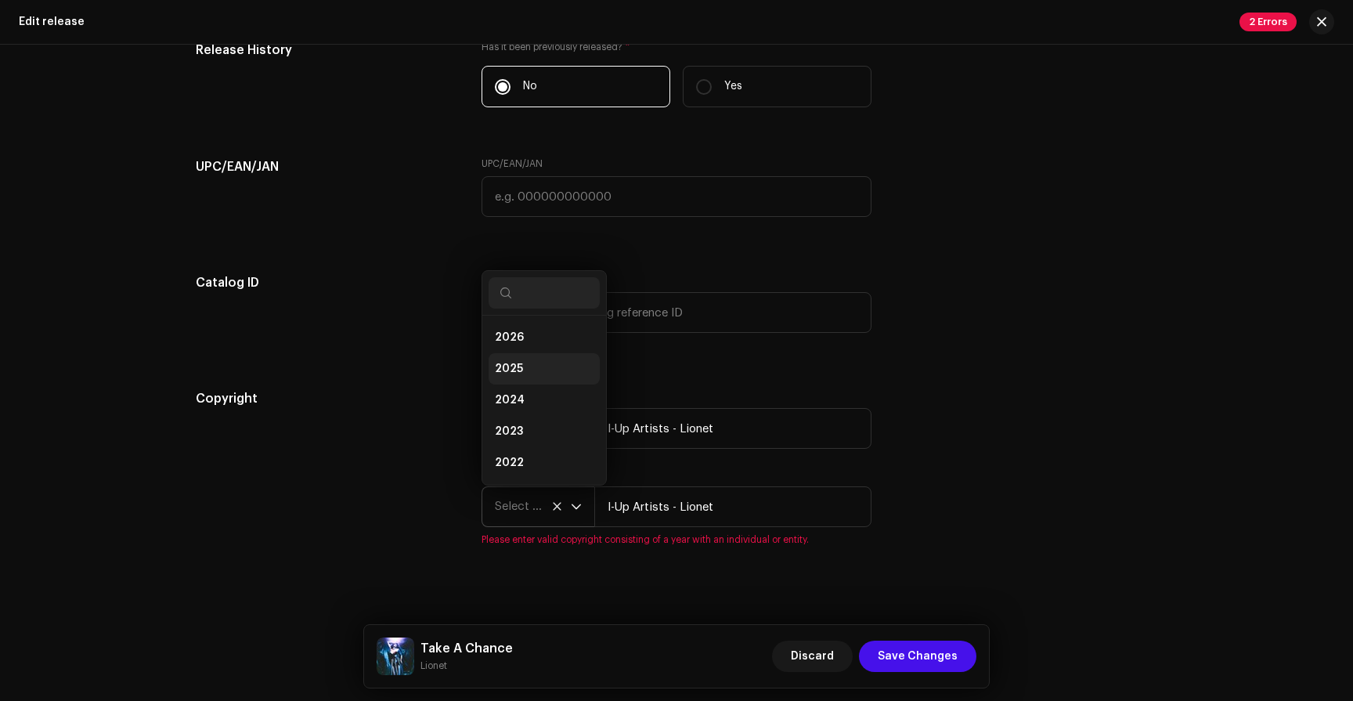
click at [540, 379] on li "2025" at bounding box center [544, 368] width 111 height 31
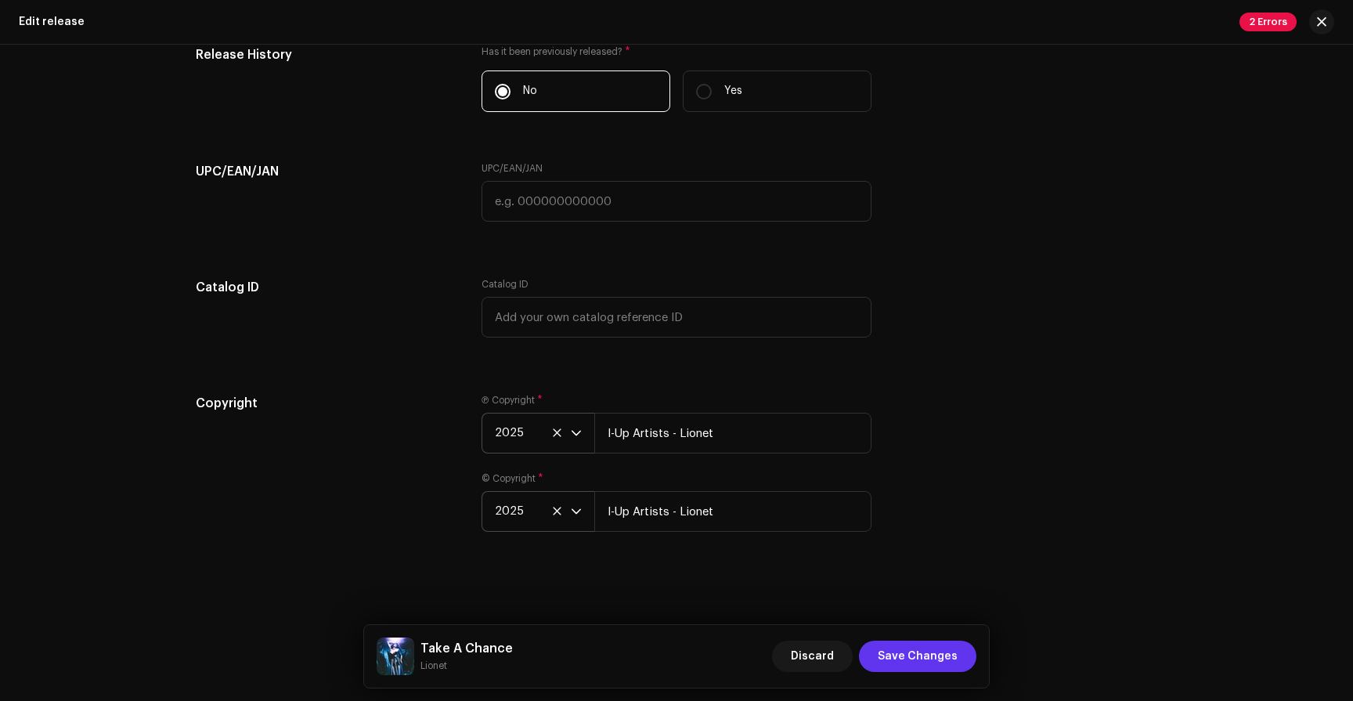
click at [906, 651] on span "Save Changes" at bounding box center [918, 656] width 80 height 31
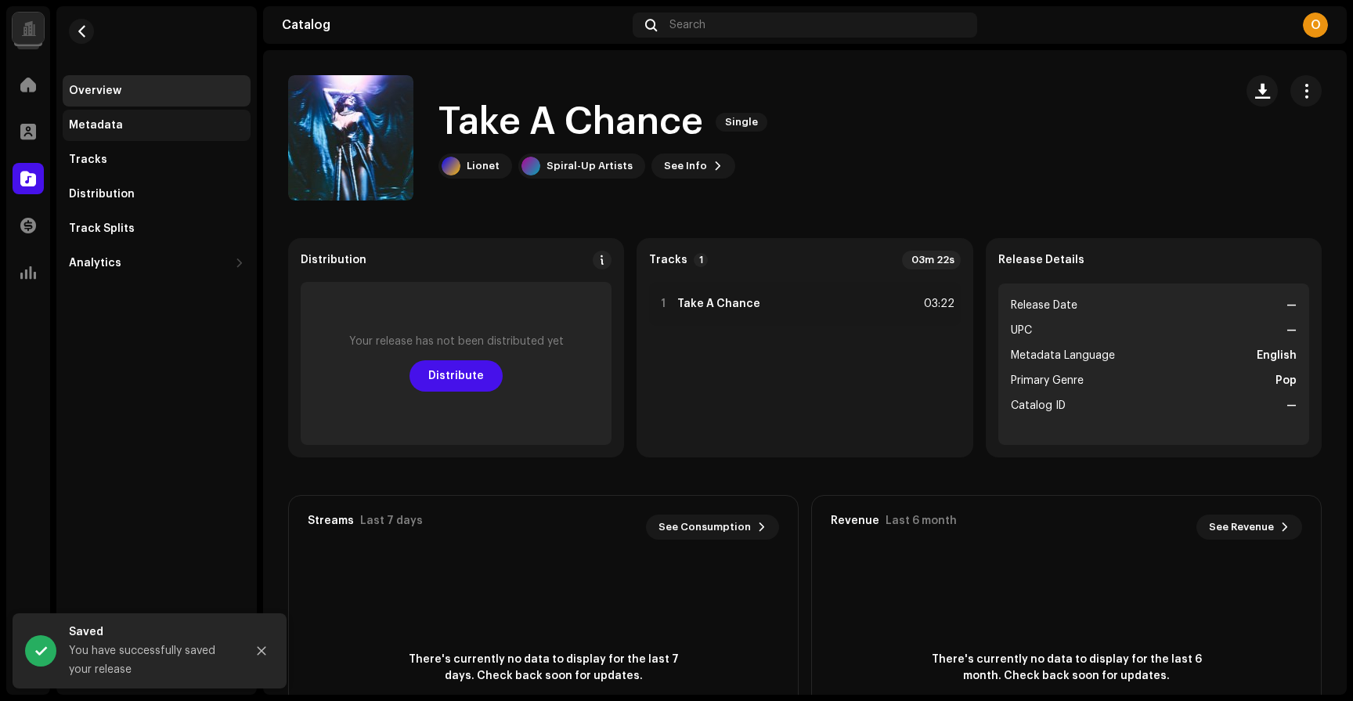
click at [148, 128] on div "Metadata" at bounding box center [156, 125] width 175 height 13
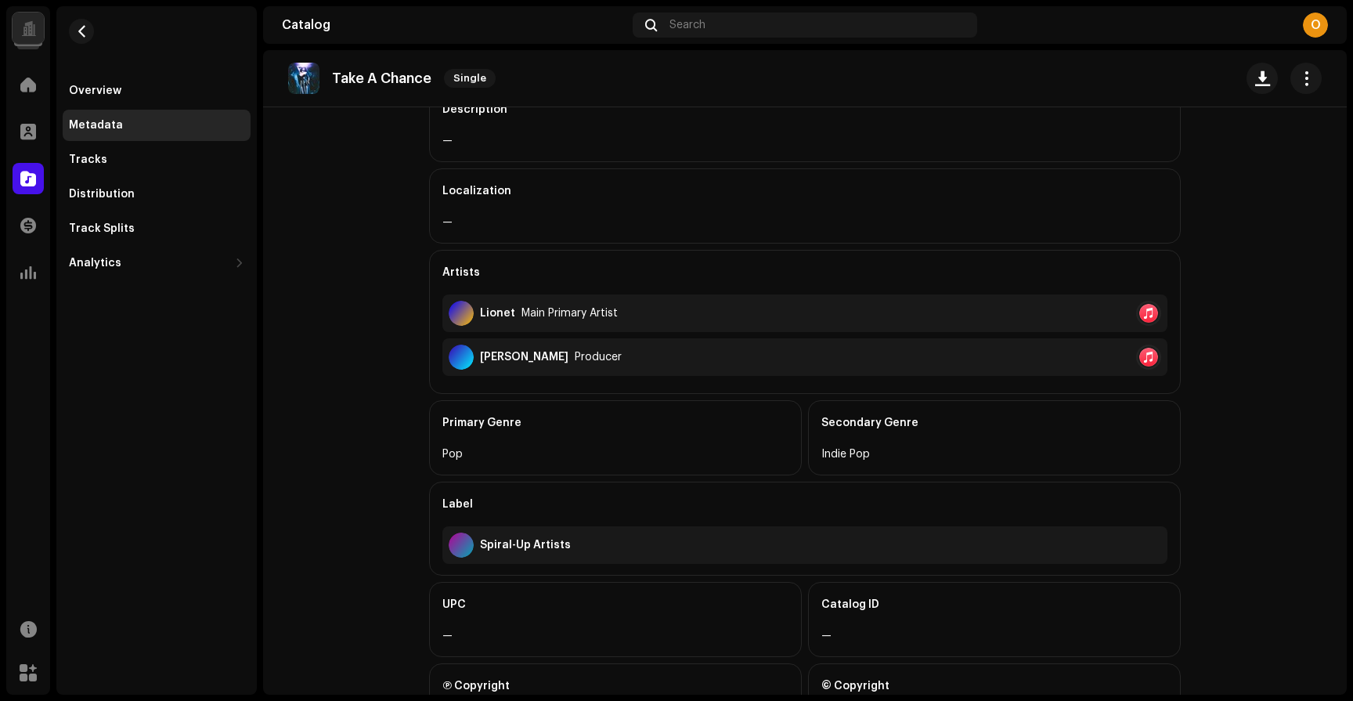
scroll to position [359, 0]
